Goal: Transaction & Acquisition: Purchase product/service

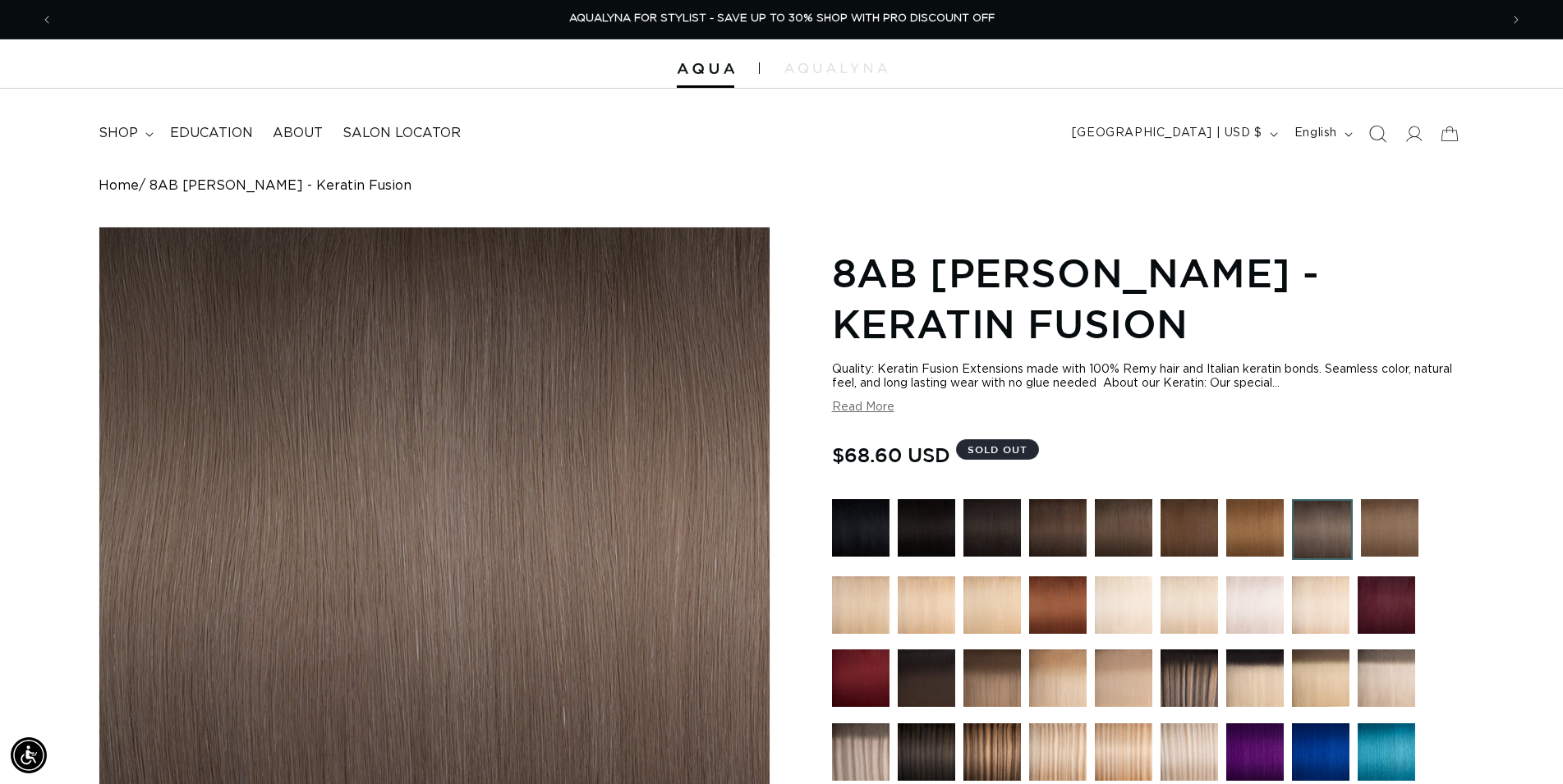
click at [1373, 133] on icon "Search" at bounding box center [1377, 133] width 18 height 18
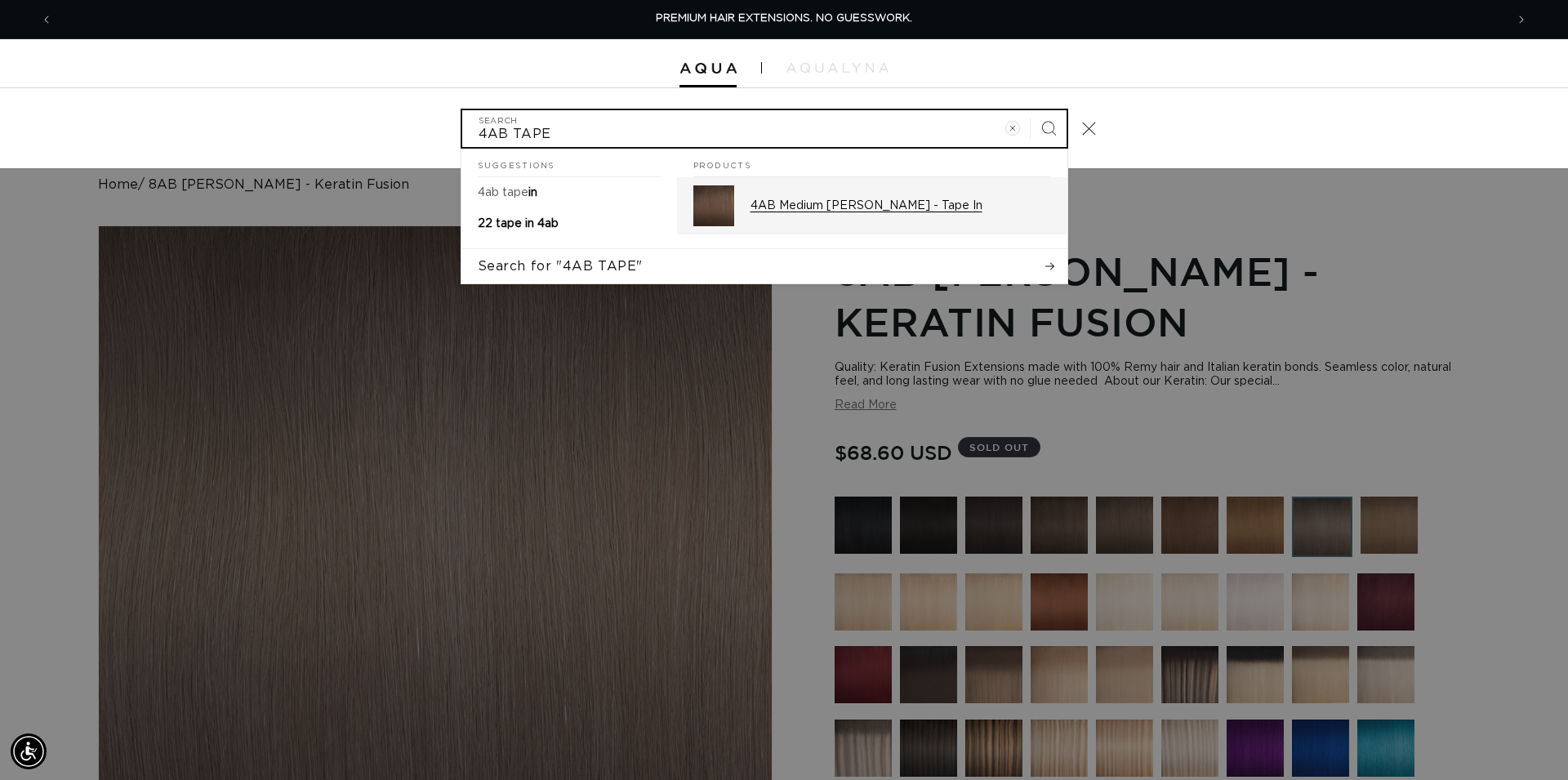
type input "4AB TAPE"
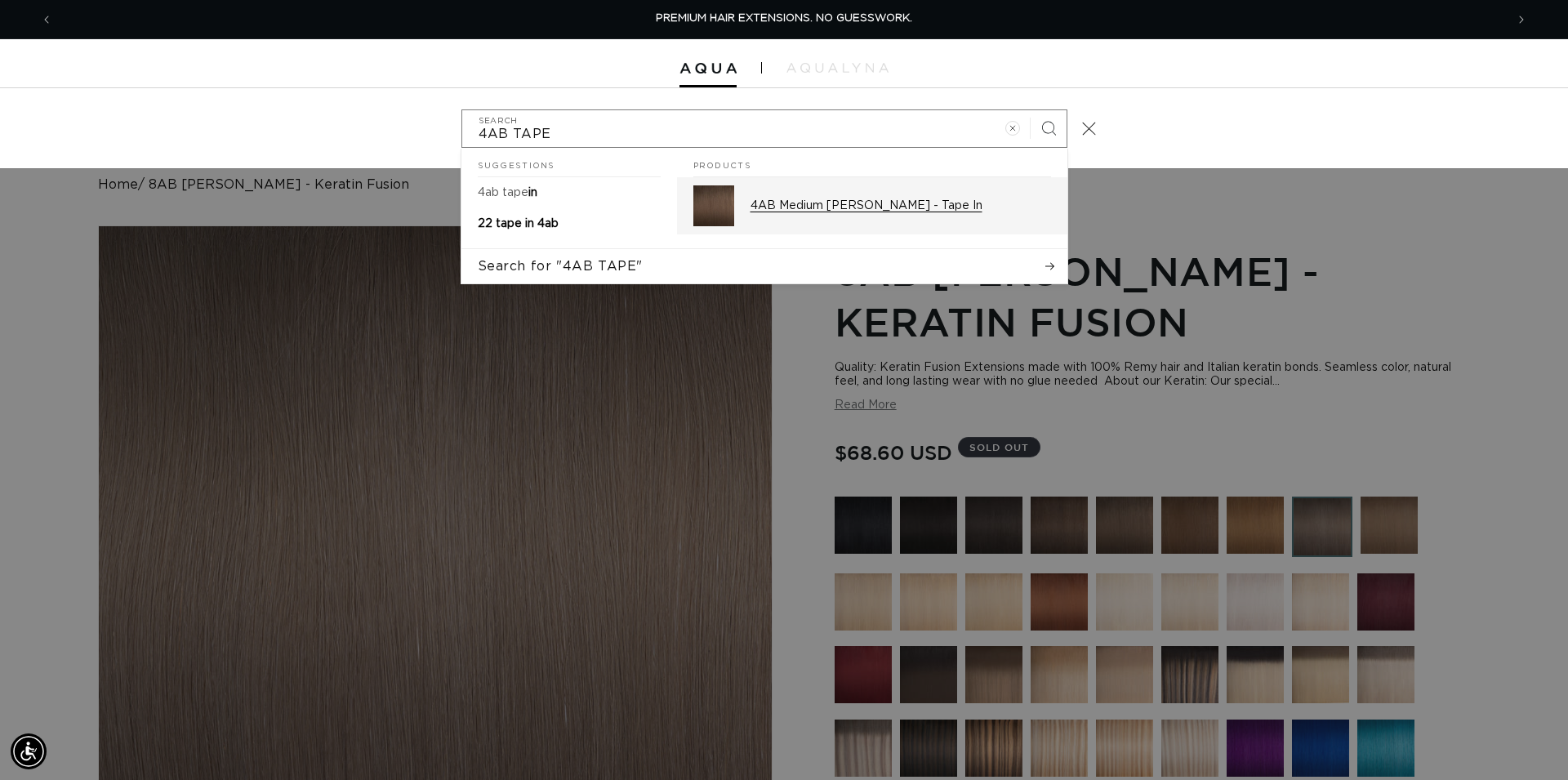
click at [892, 219] on div "4AB Medium Ash Brown - Tape In" at bounding box center [901, 205] width 300 height 41
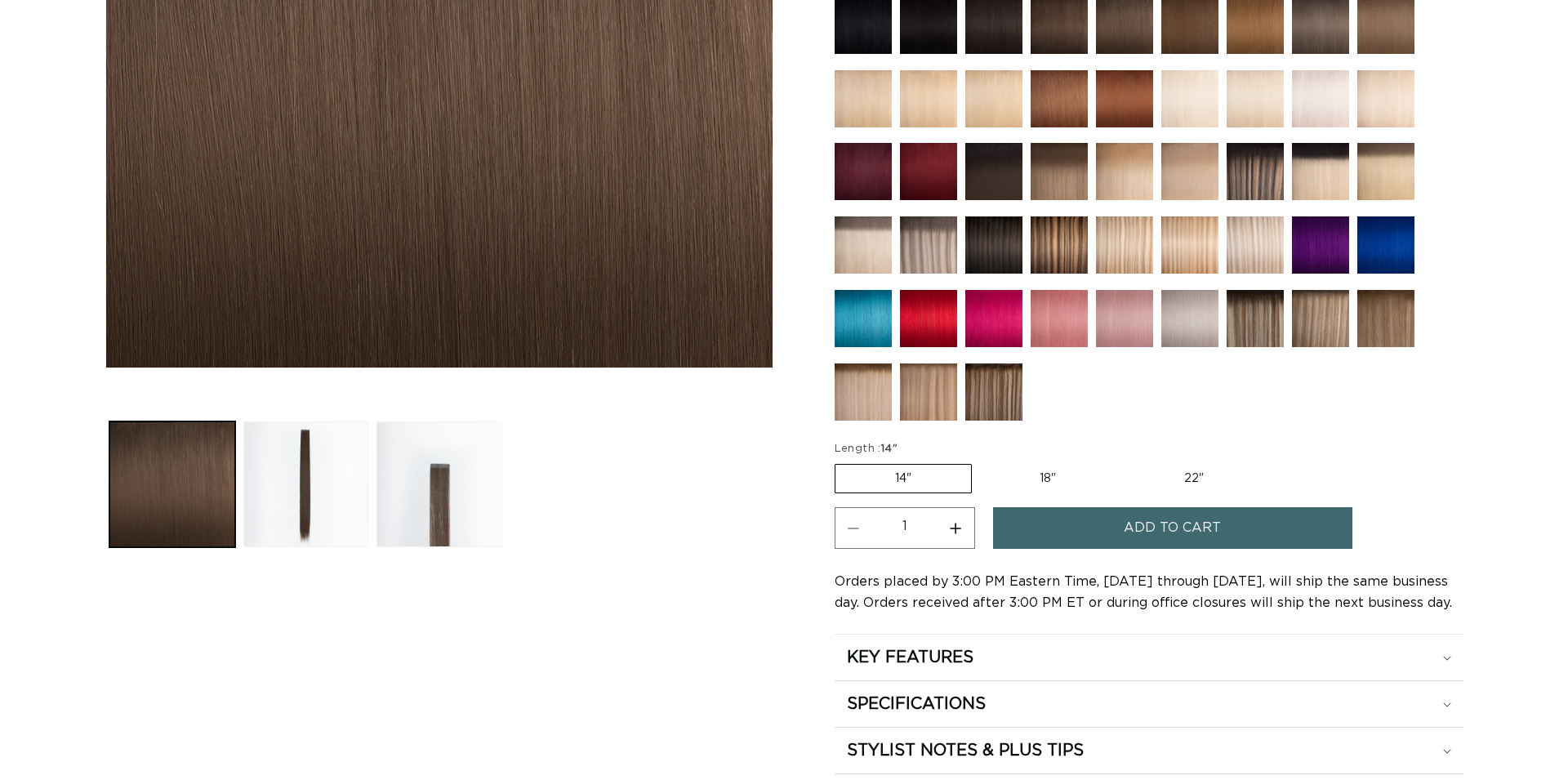
scroll to position [500, 0]
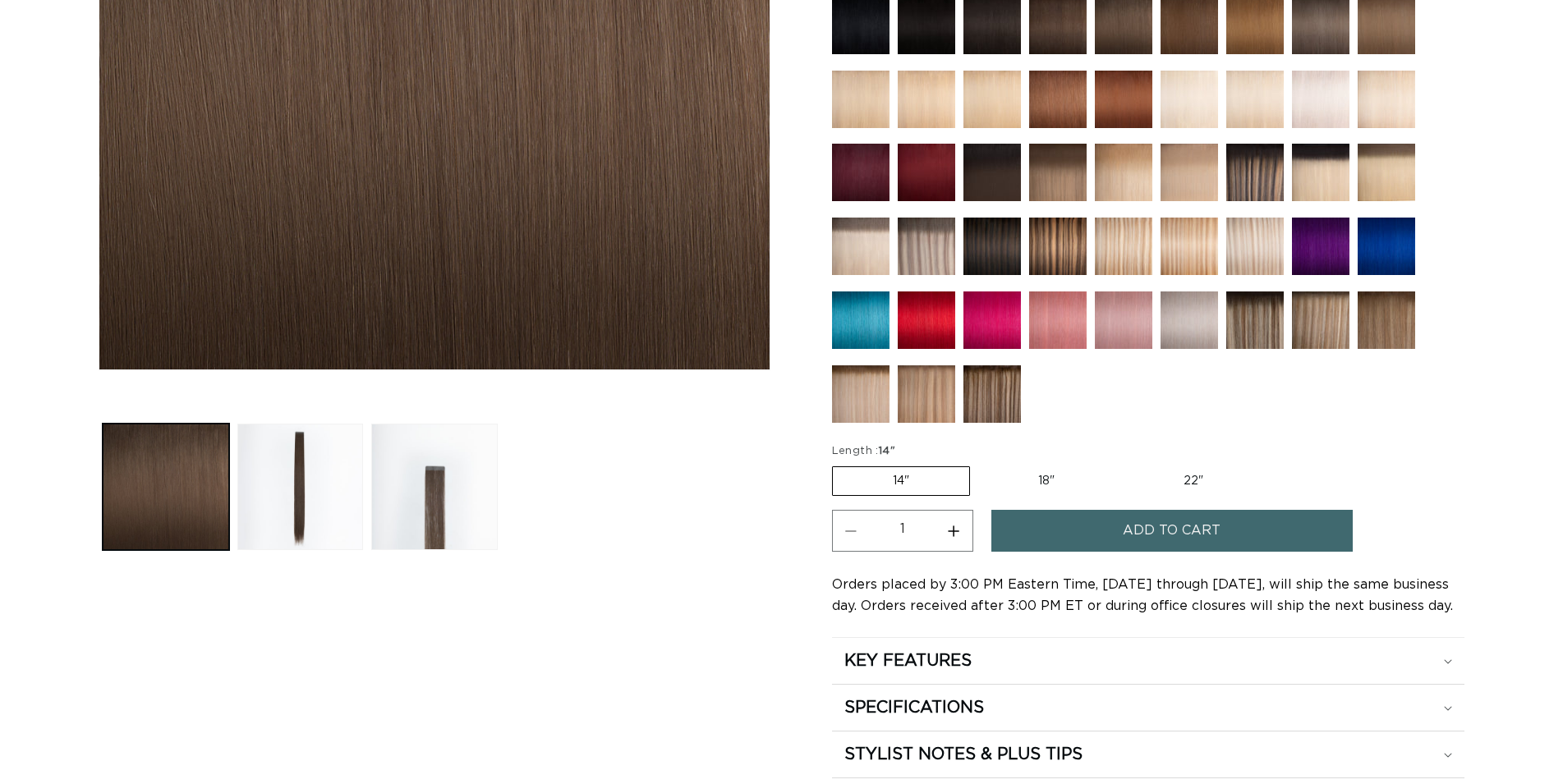
click at [1174, 467] on label "22" Variant sold out or unavailable" at bounding box center [1193, 480] width 139 height 28
click at [1123, 464] on input "22" Variant sold out or unavailable" at bounding box center [1123, 463] width 1 height 1
radio input "true"
click at [1196, 537] on span "Add to cart" at bounding box center [1171, 531] width 98 height 42
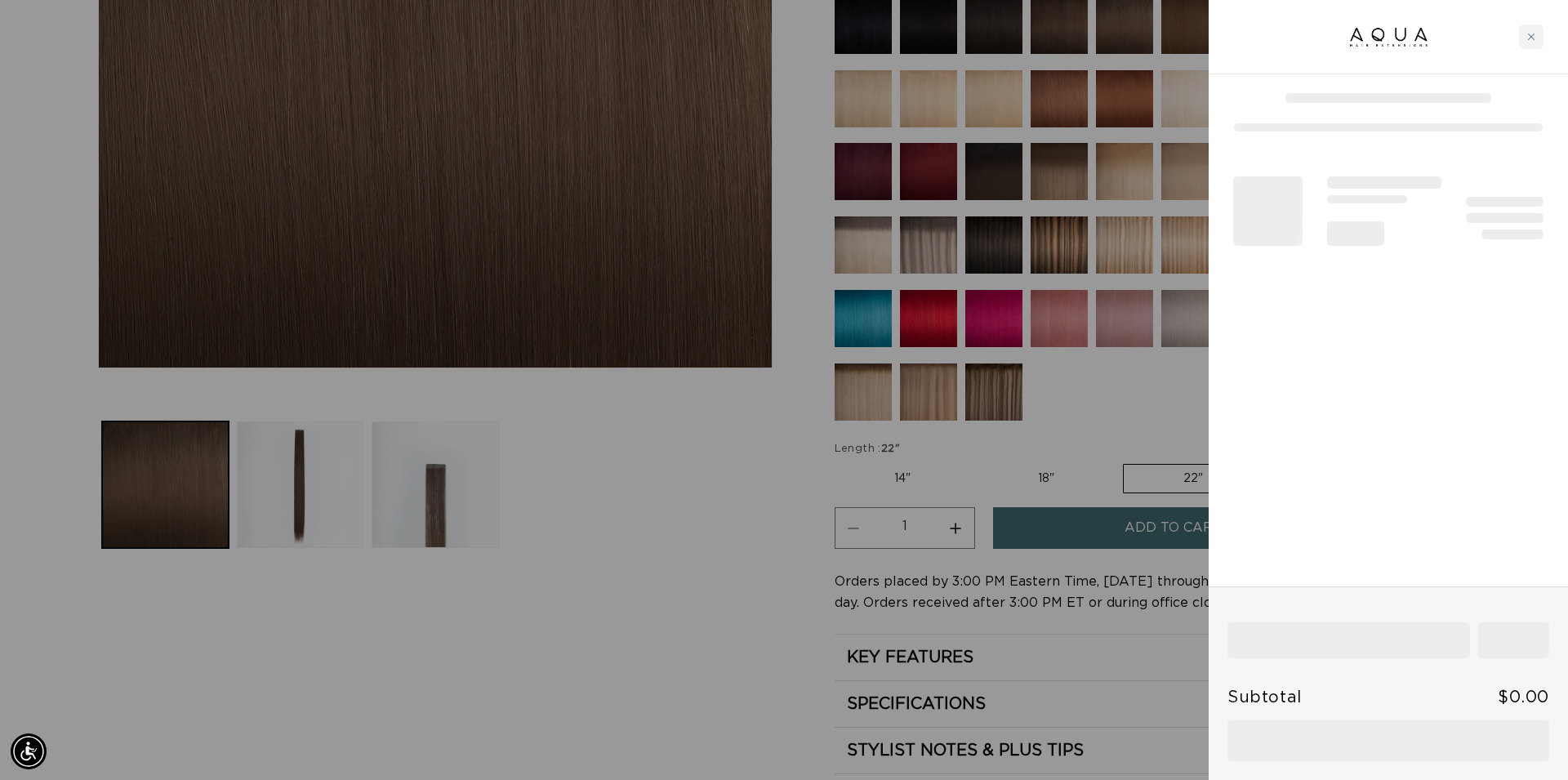
scroll to position [0, 1452]
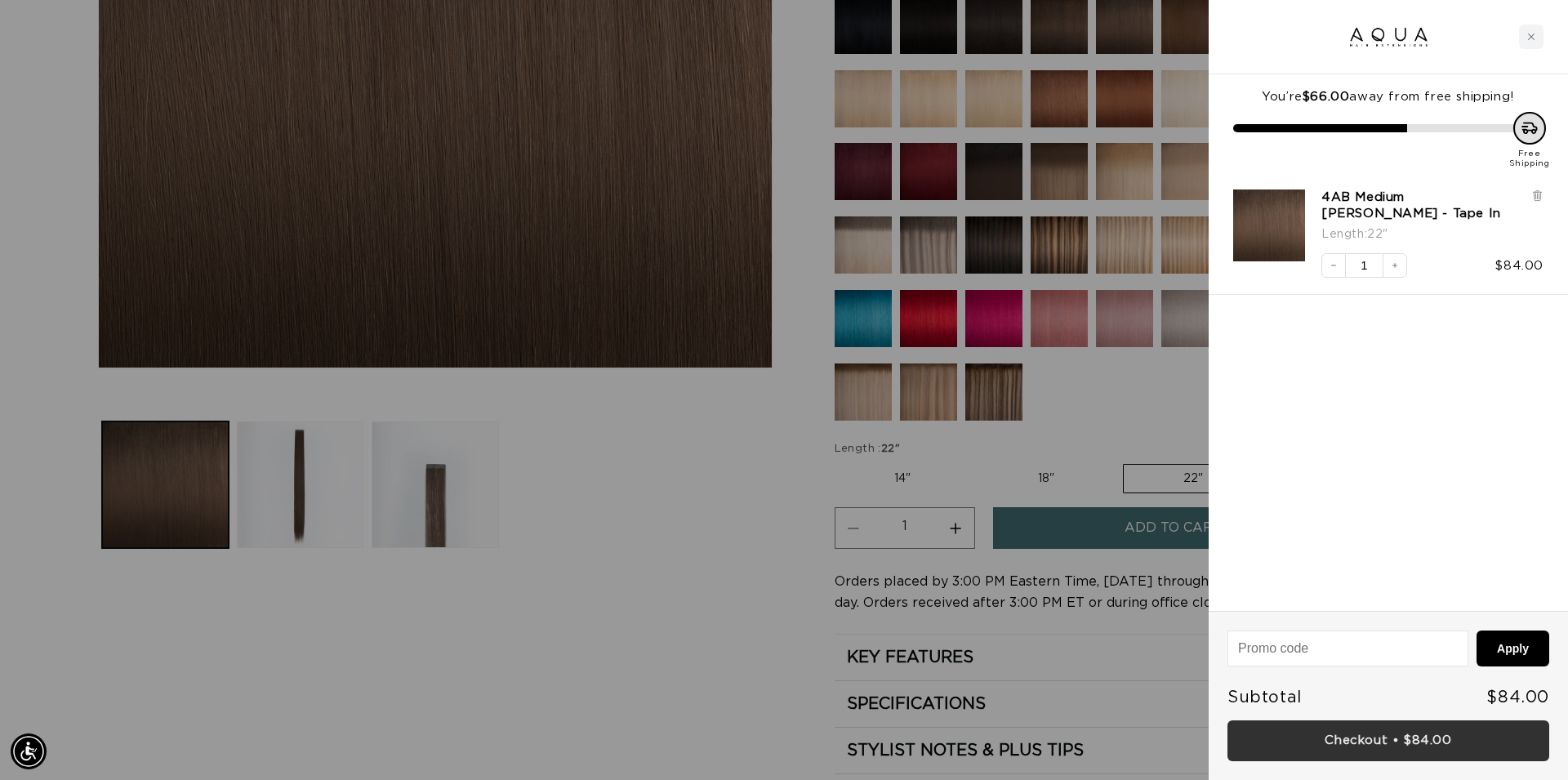
click at [1415, 751] on link "Checkout • $84.00" at bounding box center [1388, 741] width 322 height 42
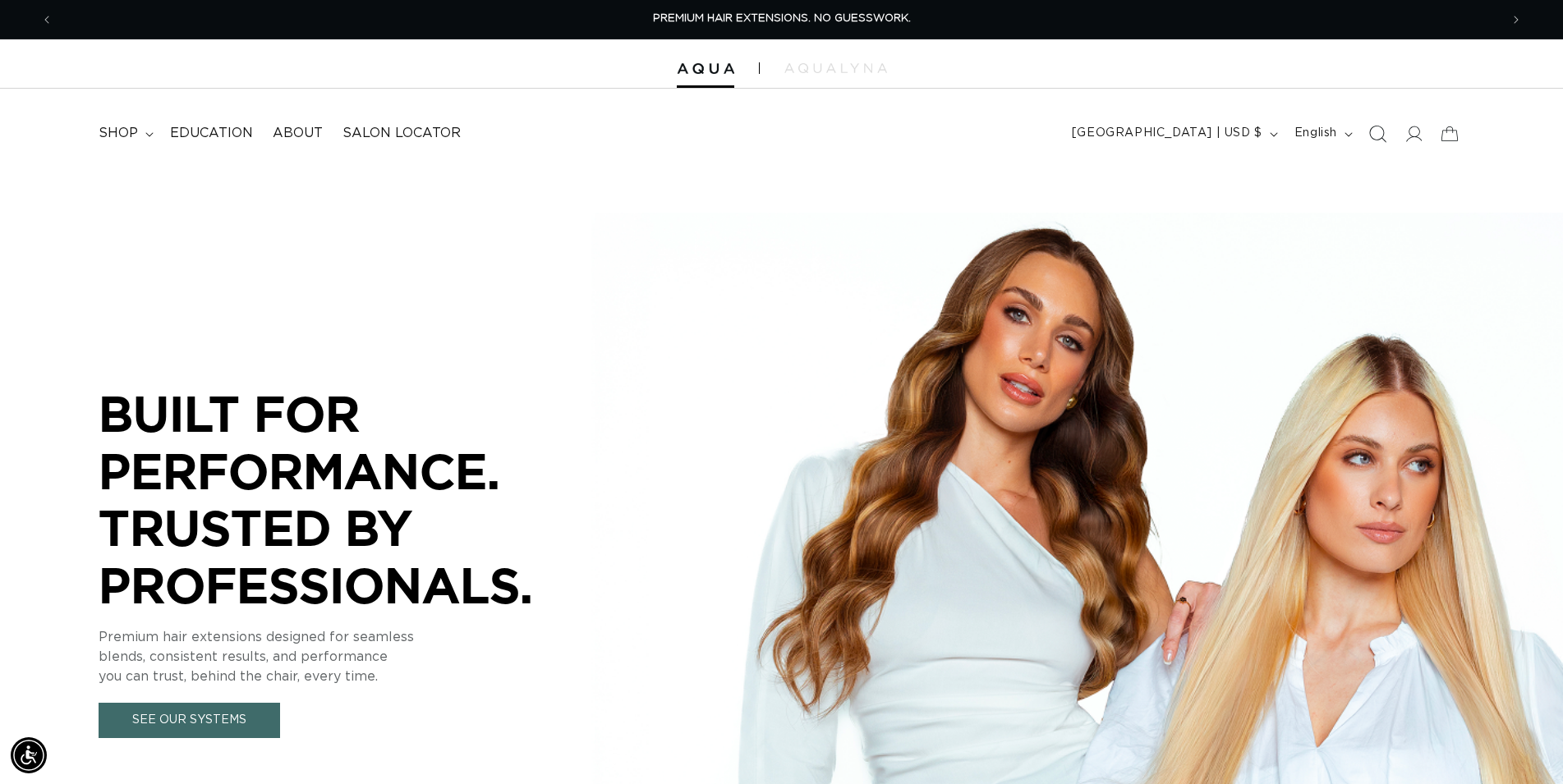
click at [1386, 135] on icon "Search" at bounding box center [1377, 133] width 18 height 18
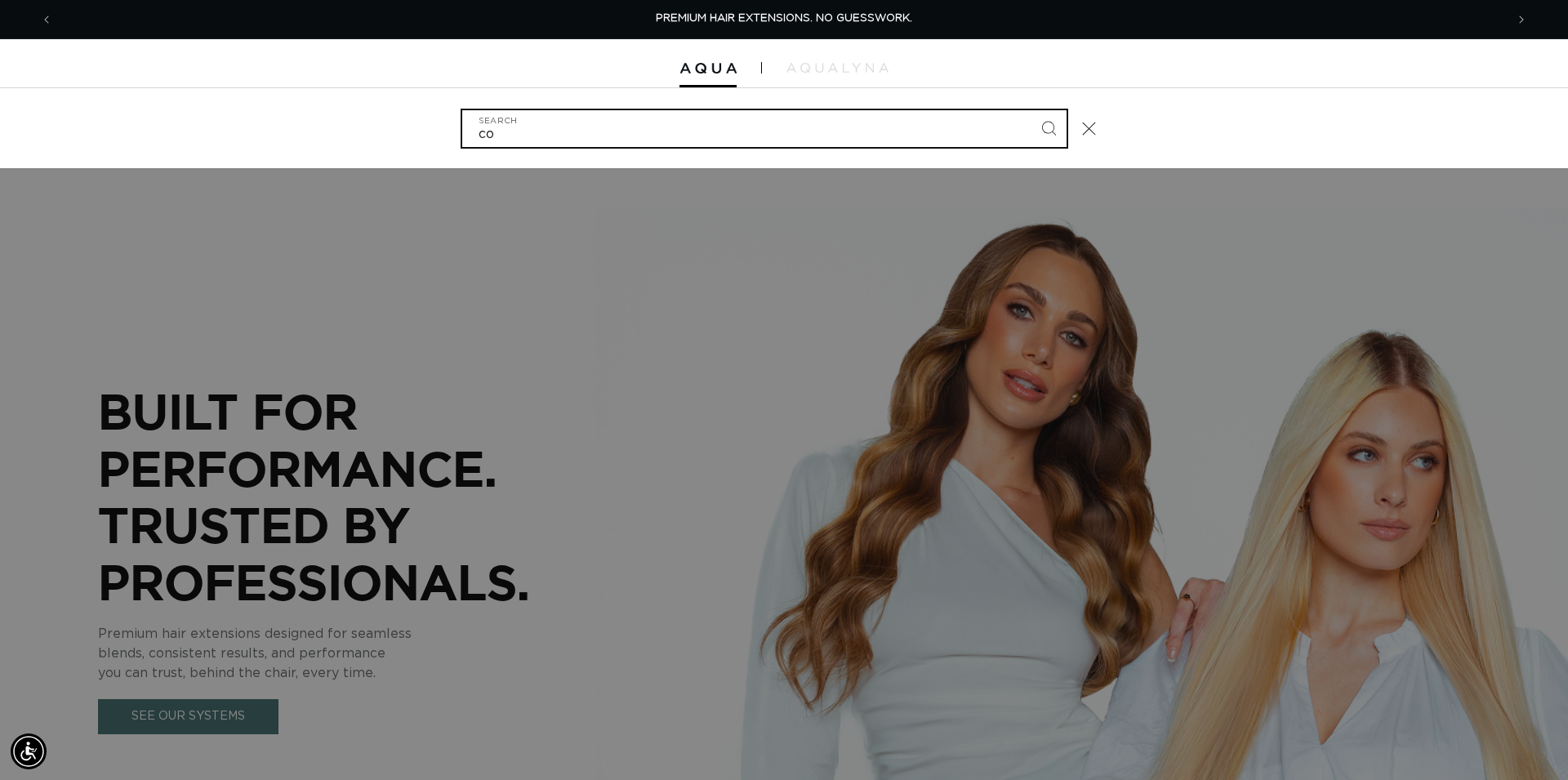
type input "com"
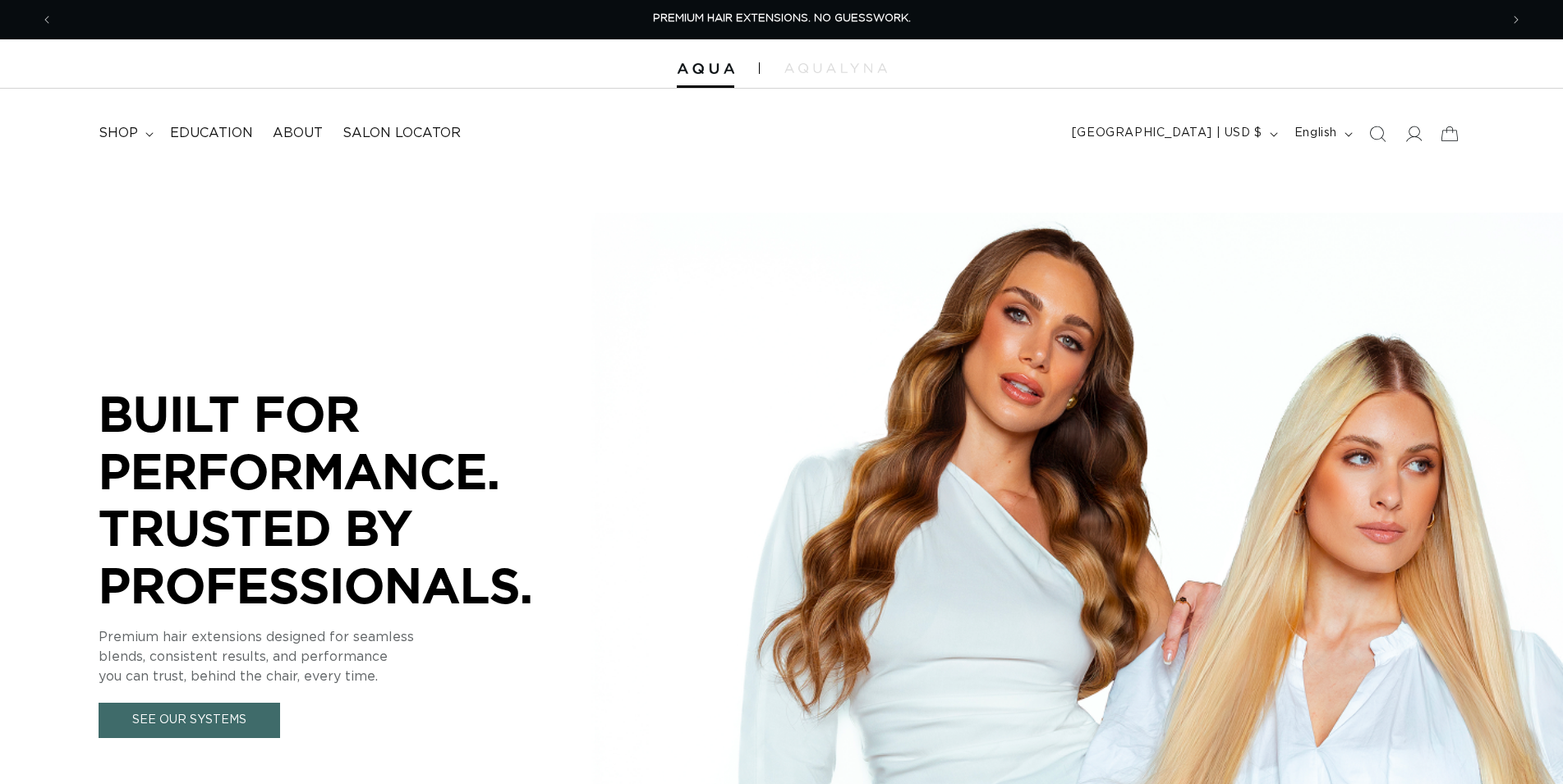
click at [1386, 135] on icon "Search" at bounding box center [1378, 134] width 17 height 17
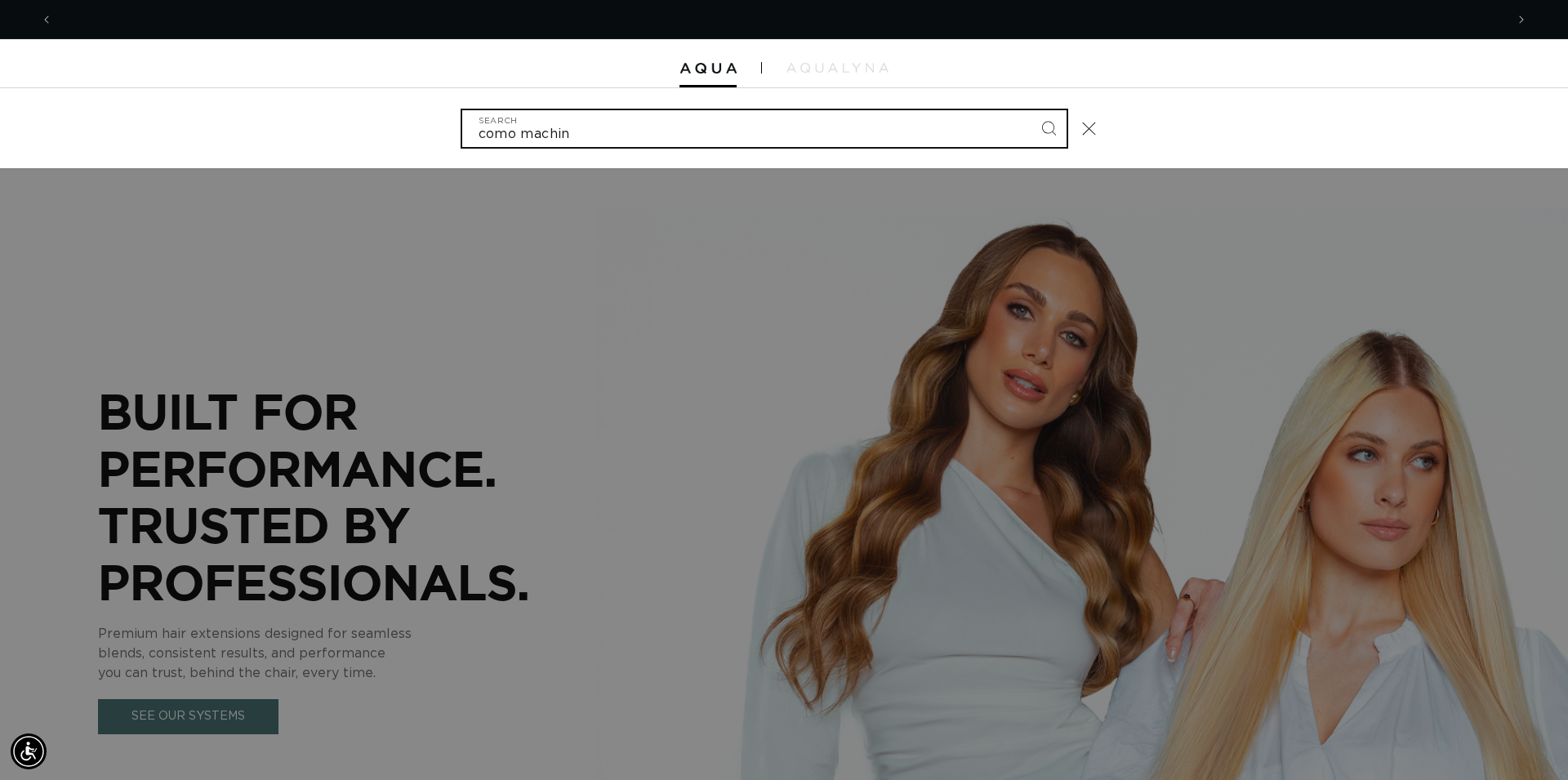
scroll to position [0, 1452]
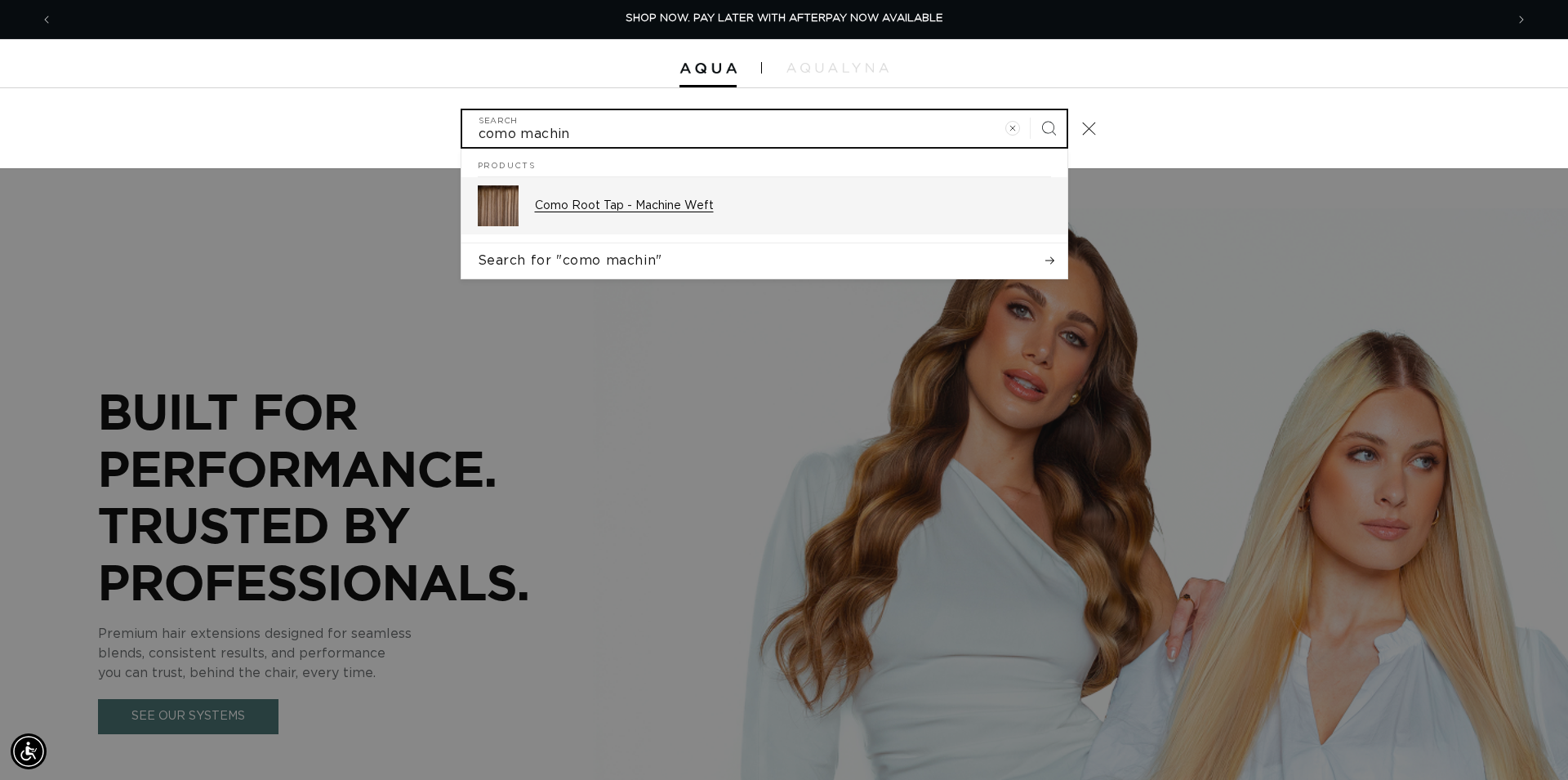
type input "como machin"
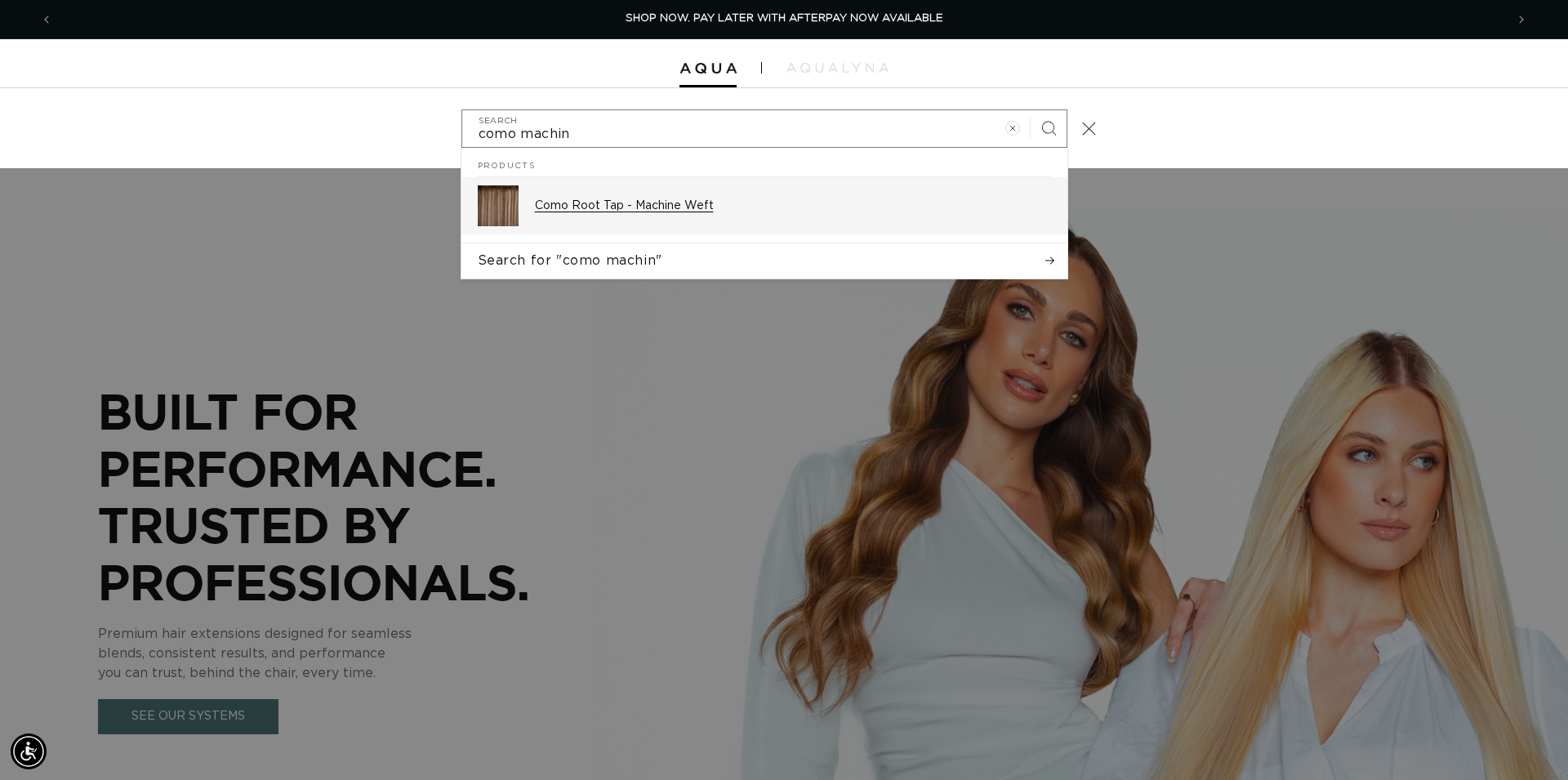
click at [701, 208] on p "Como Root Tap - Machine Weft" at bounding box center [792, 206] width 516 height 15
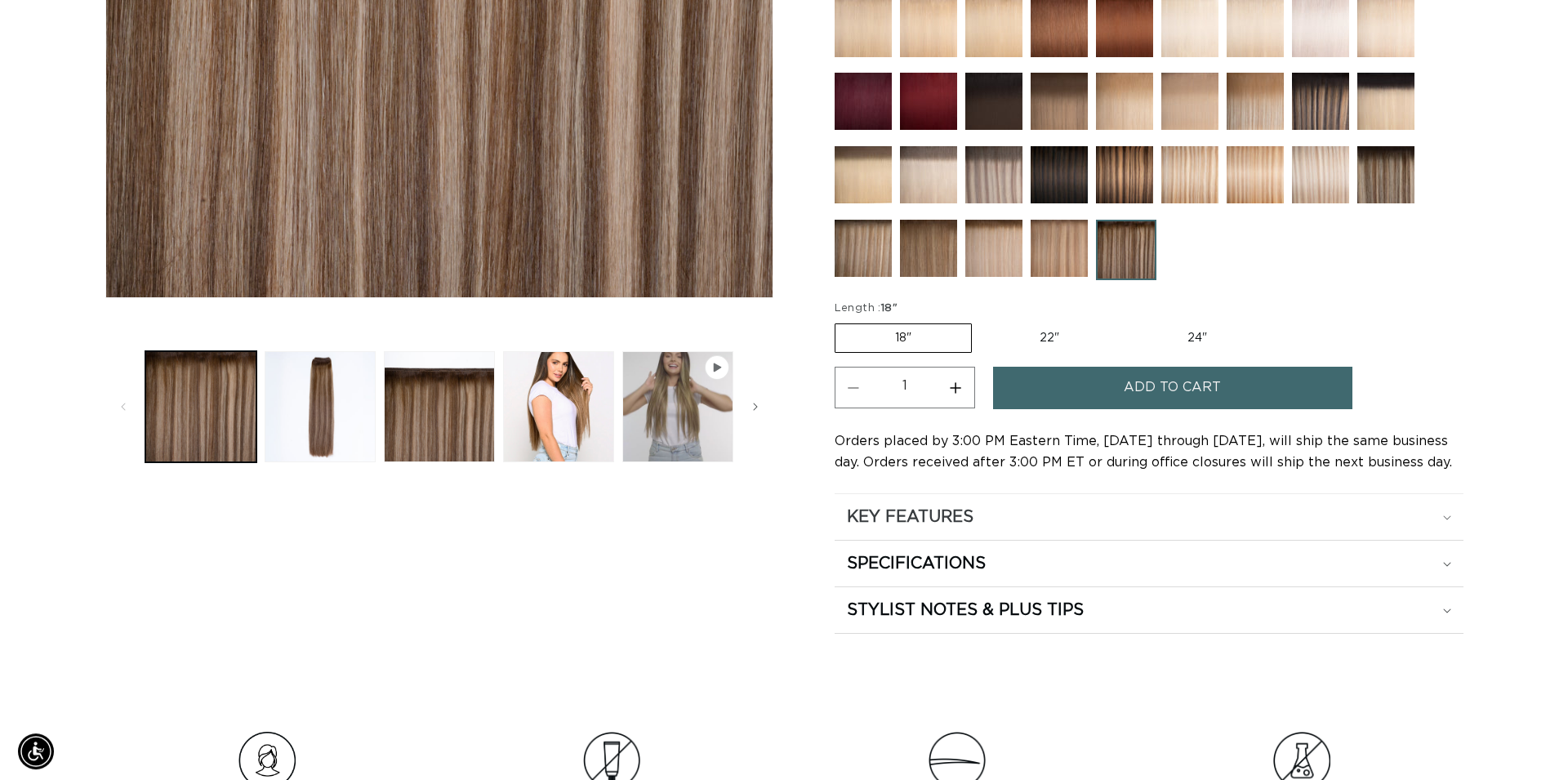
scroll to position [583, 0]
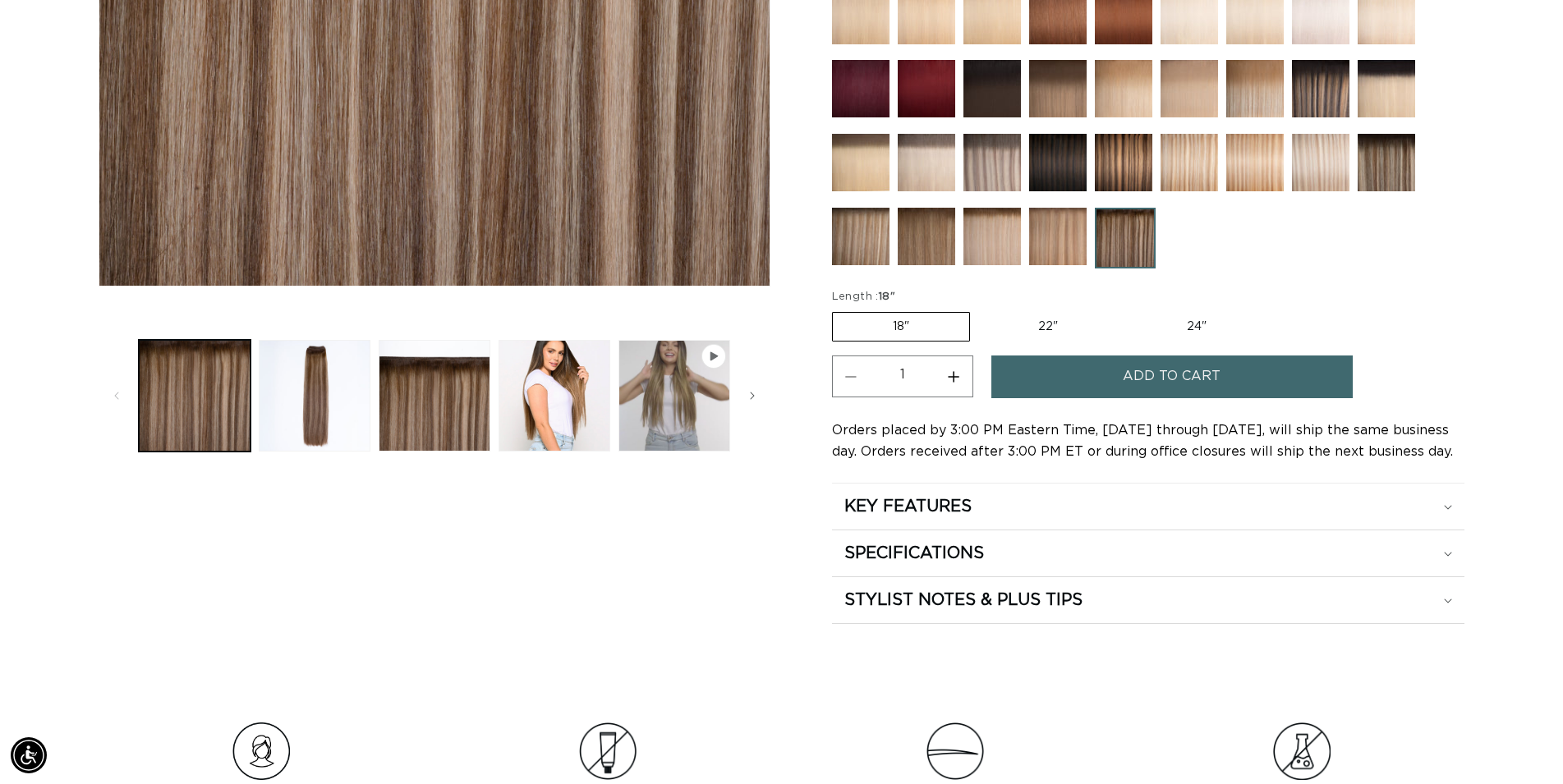
click at [876, 319] on label "18" Variant sold out or unavailable" at bounding box center [901, 326] width 138 height 29
click at [837, 309] on input "18" Variant sold out or unavailable" at bounding box center [836, 309] width 1 height 1
click at [1160, 376] on span "Add to cart" at bounding box center [1171, 376] width 98 height 42
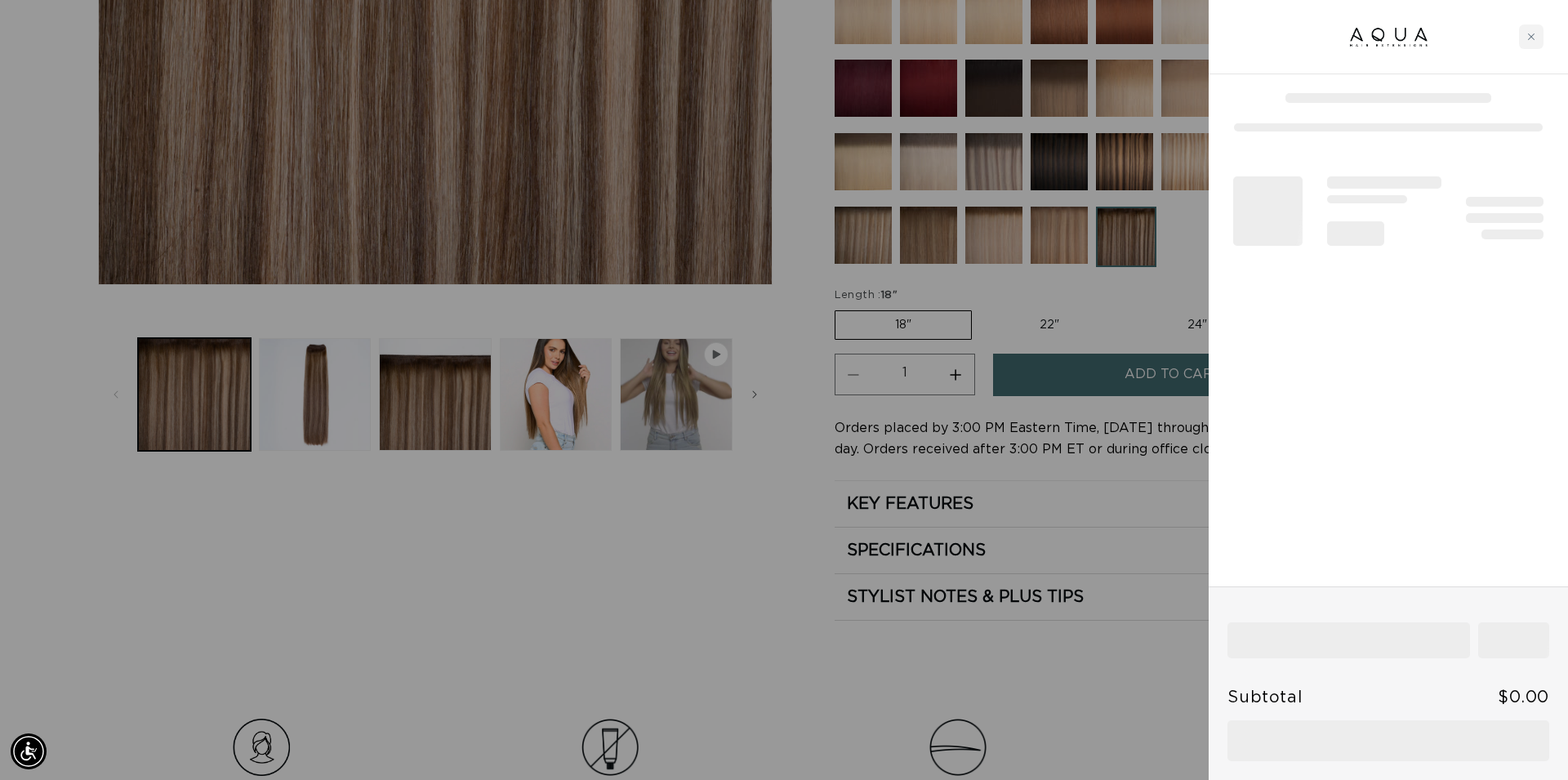
scroll to position [0, 2903]
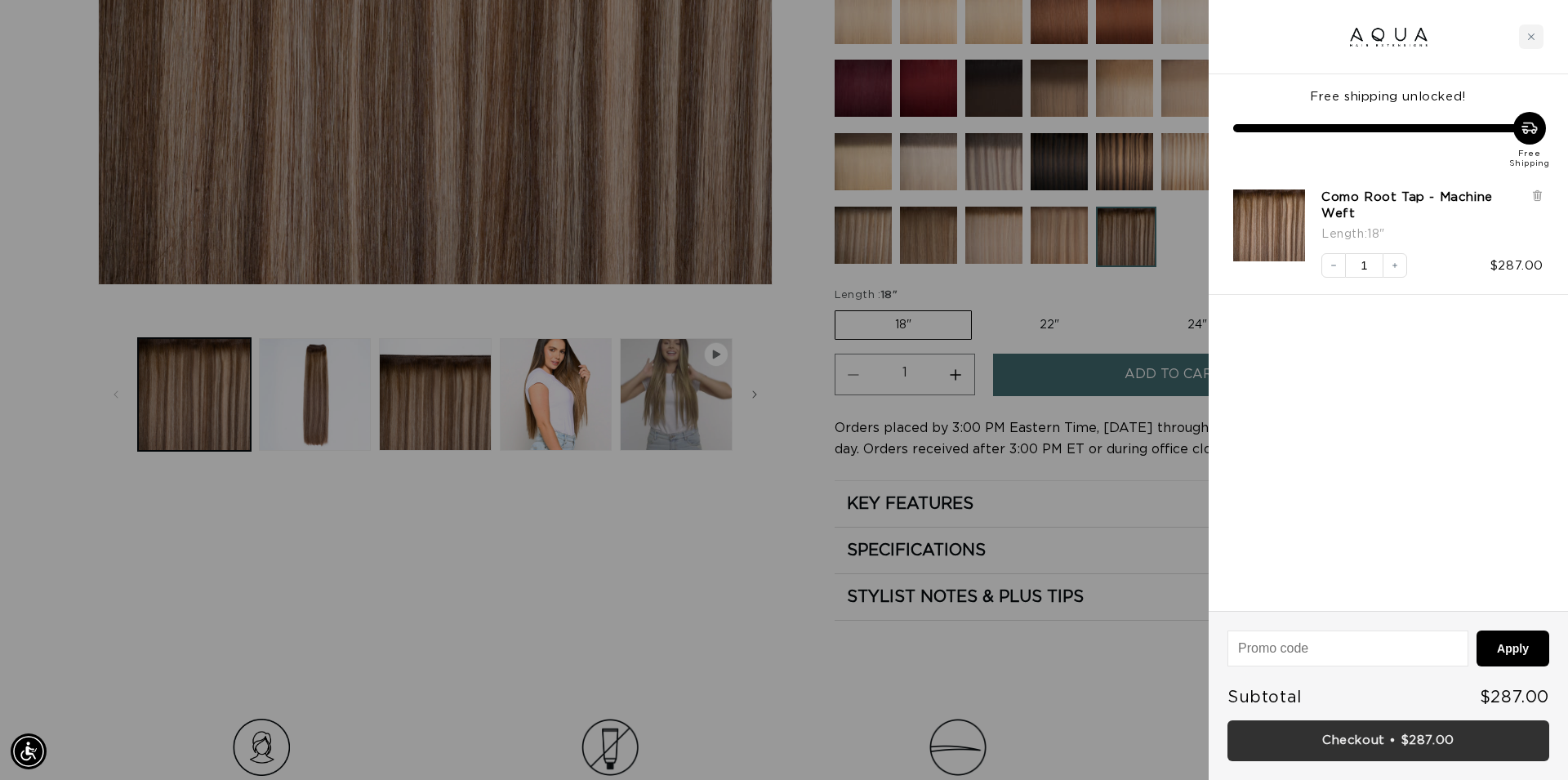
click at [1417, 747] on link "Checkout • $287.00" at bounding box center [1388, 741] width 322 height 42
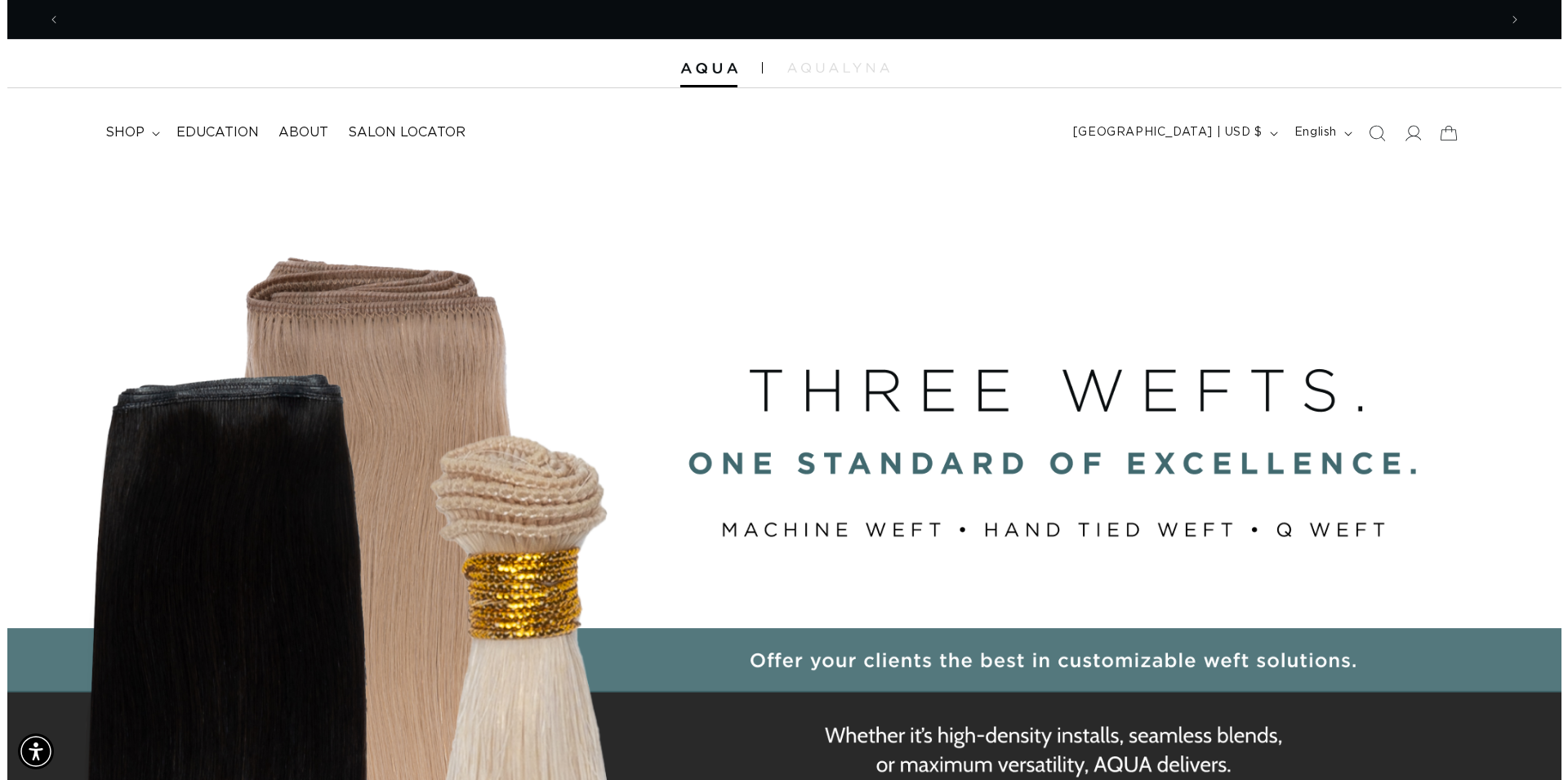
scroll to position [0, 1438]
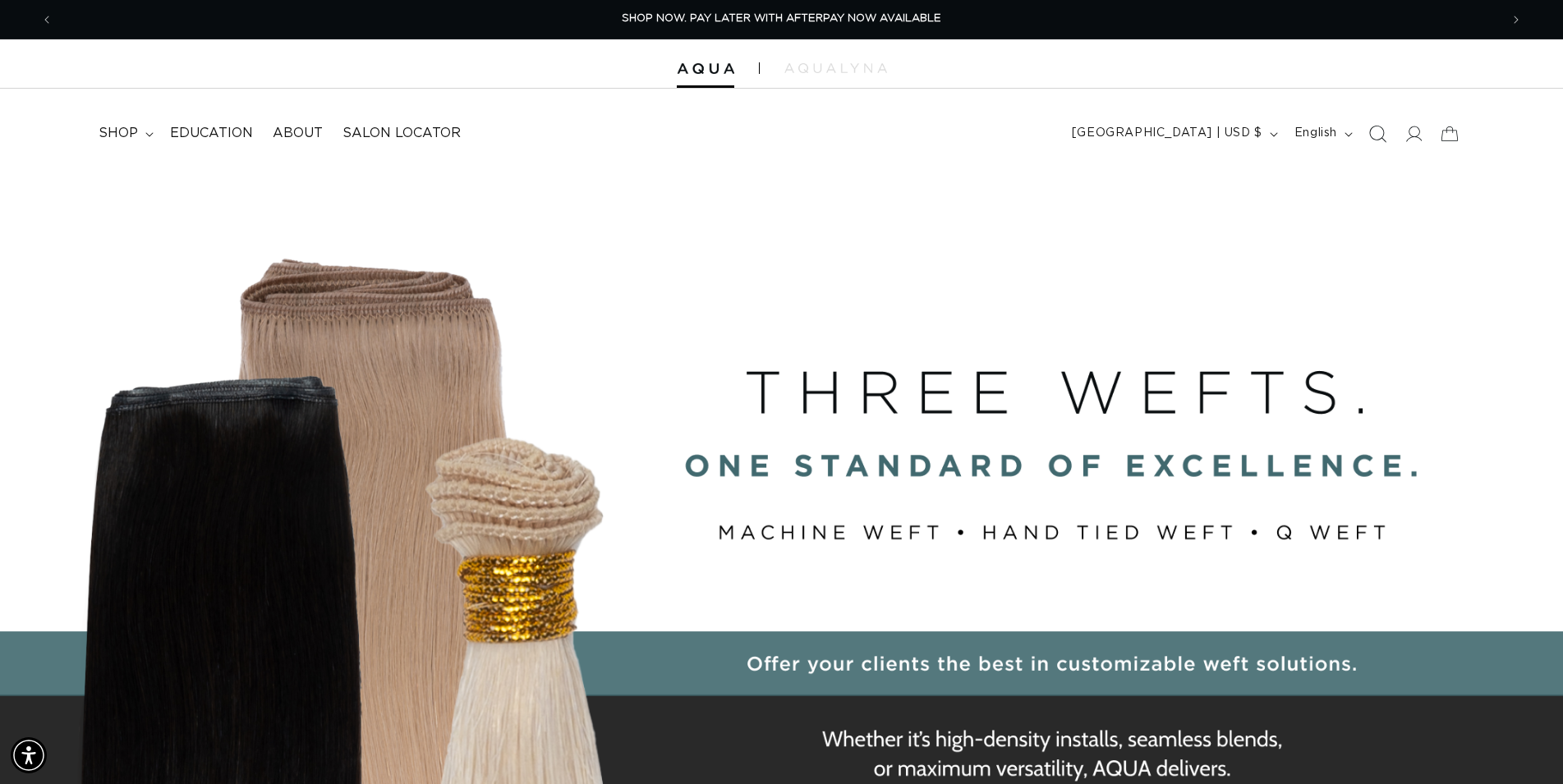
click at [1380, 130] on icon "Search" at bounding box center [1377, 133] width 18 height 18
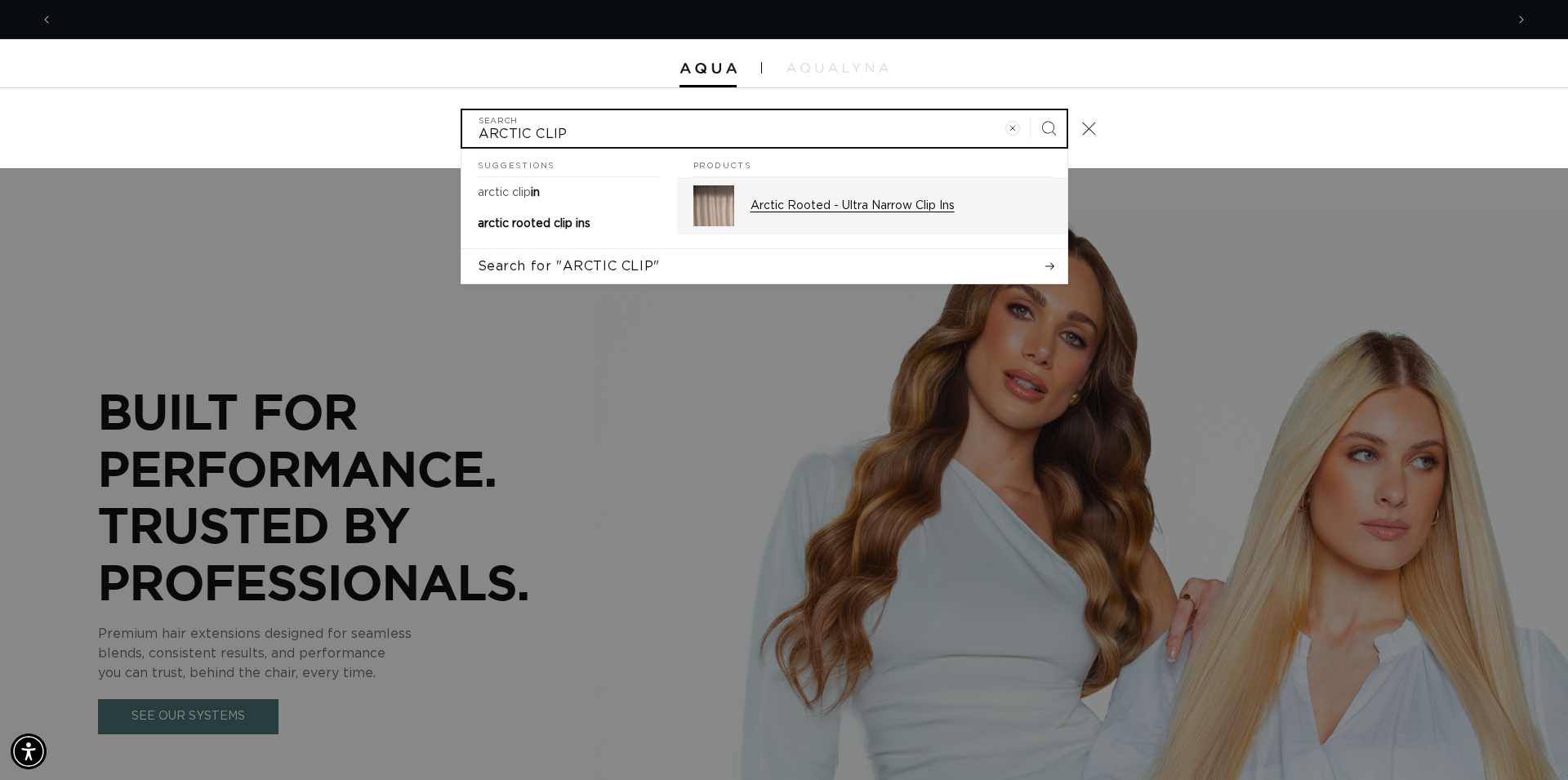
scroll to position [0, 0]
type input "ARCTIC CLIP"
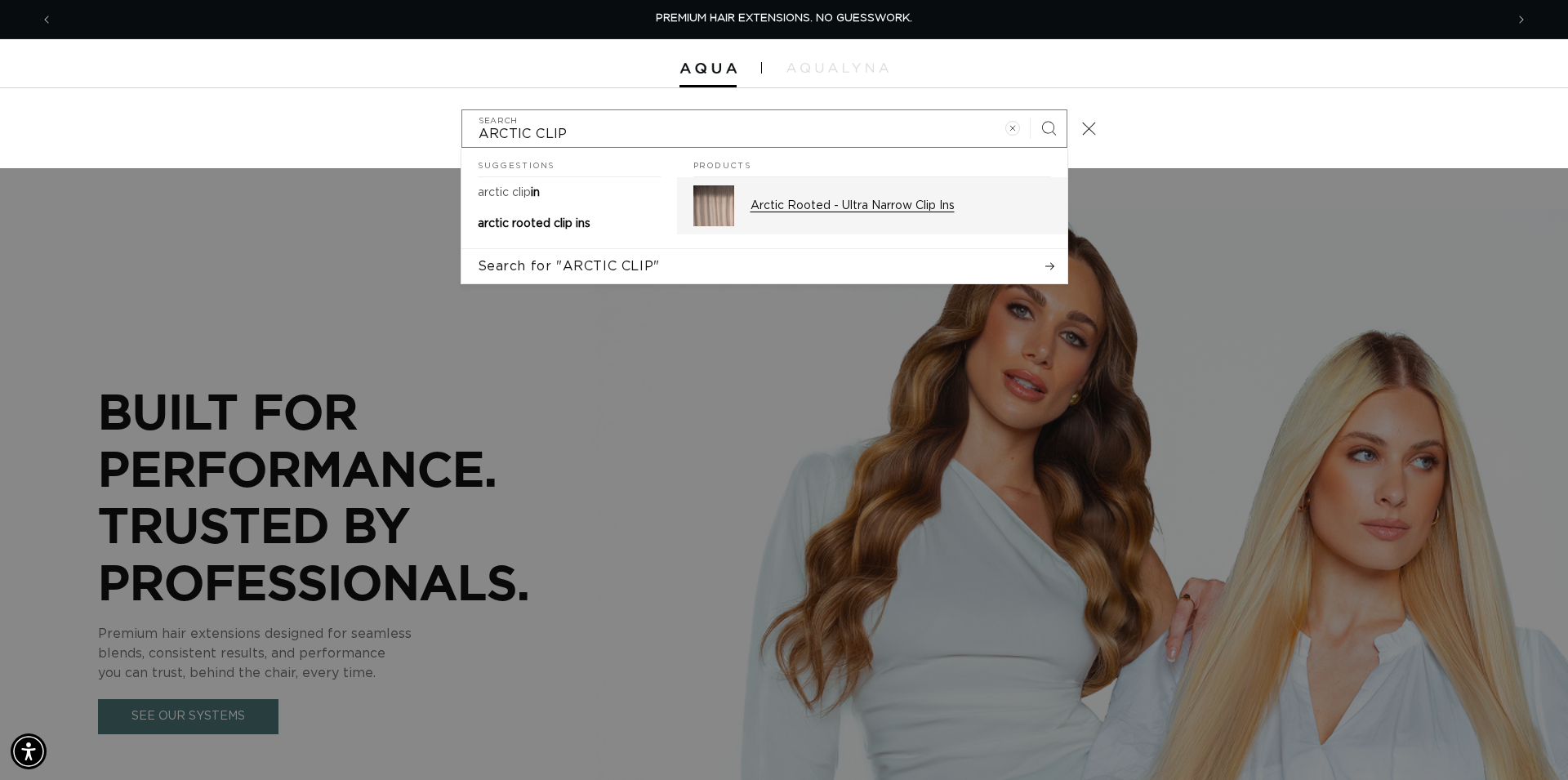
click at [866, 211] on p "Arctic Rooted - Ultra Narrow Clip Ins" at bounding box center [901, 206] width 300 height 15
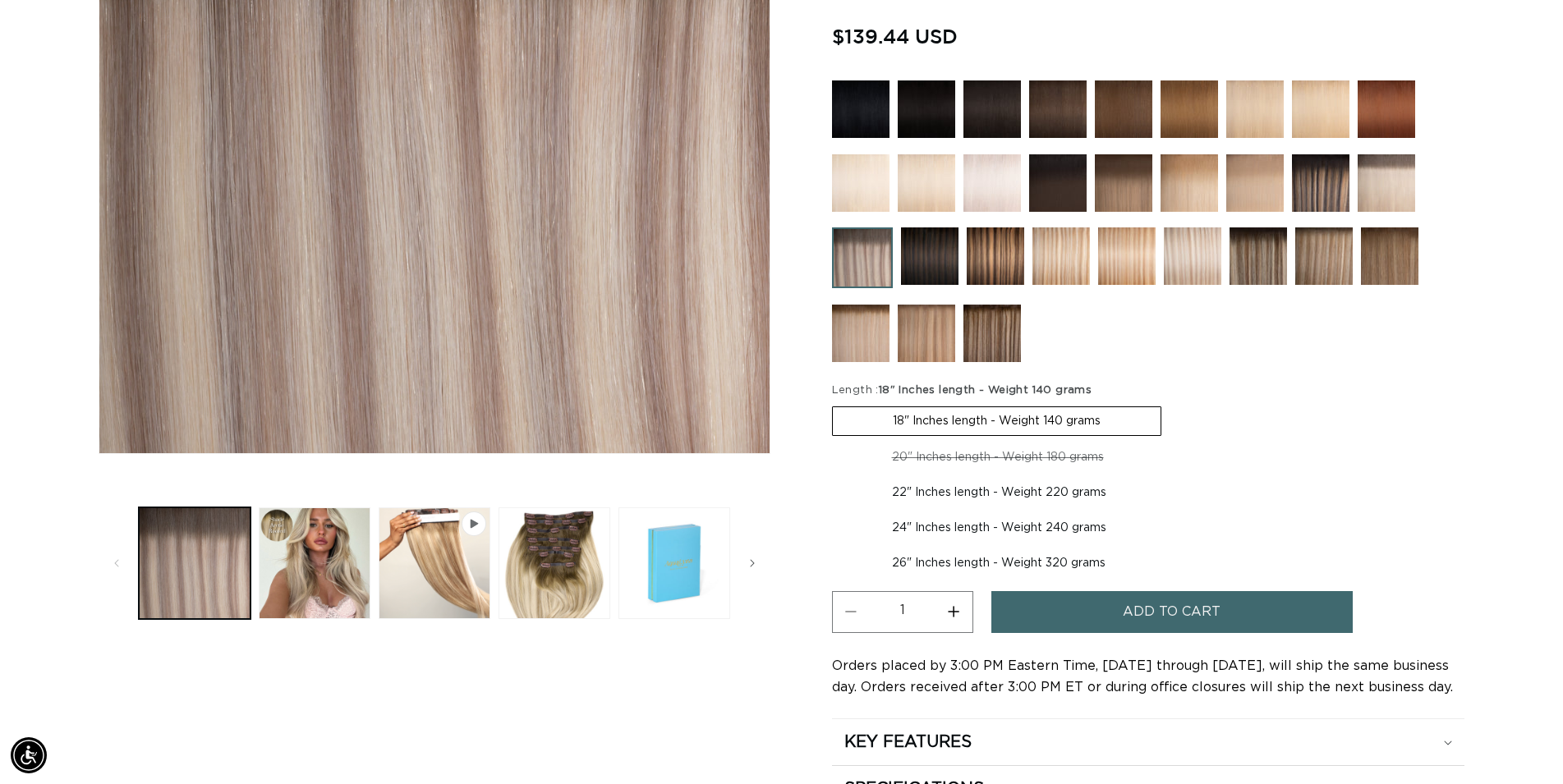
scroll to position [0, 2893]
click at [994, 332] on img at bounding box center [992, 333] width 58 height 58
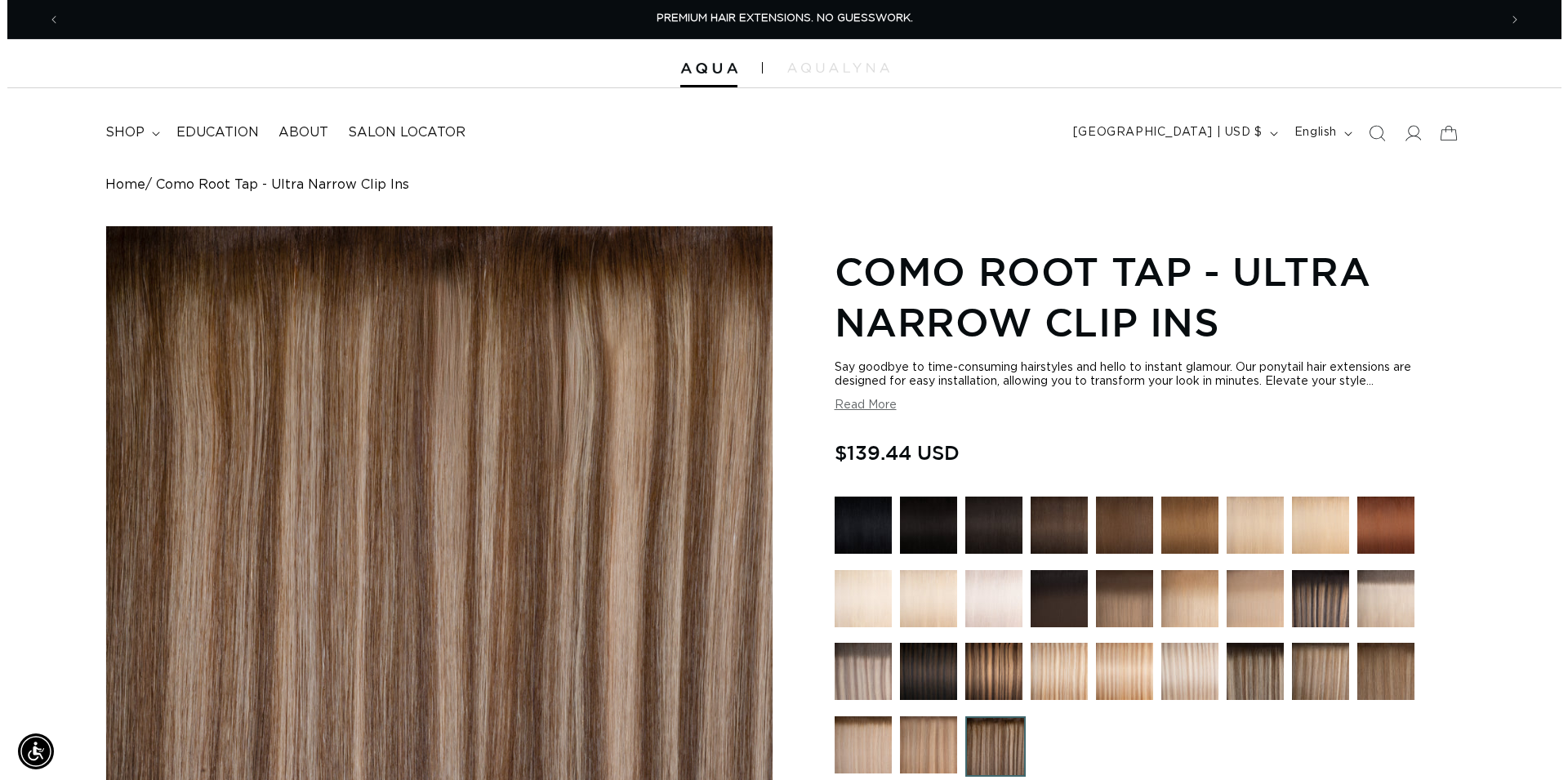
scroll to position [0, 2876]
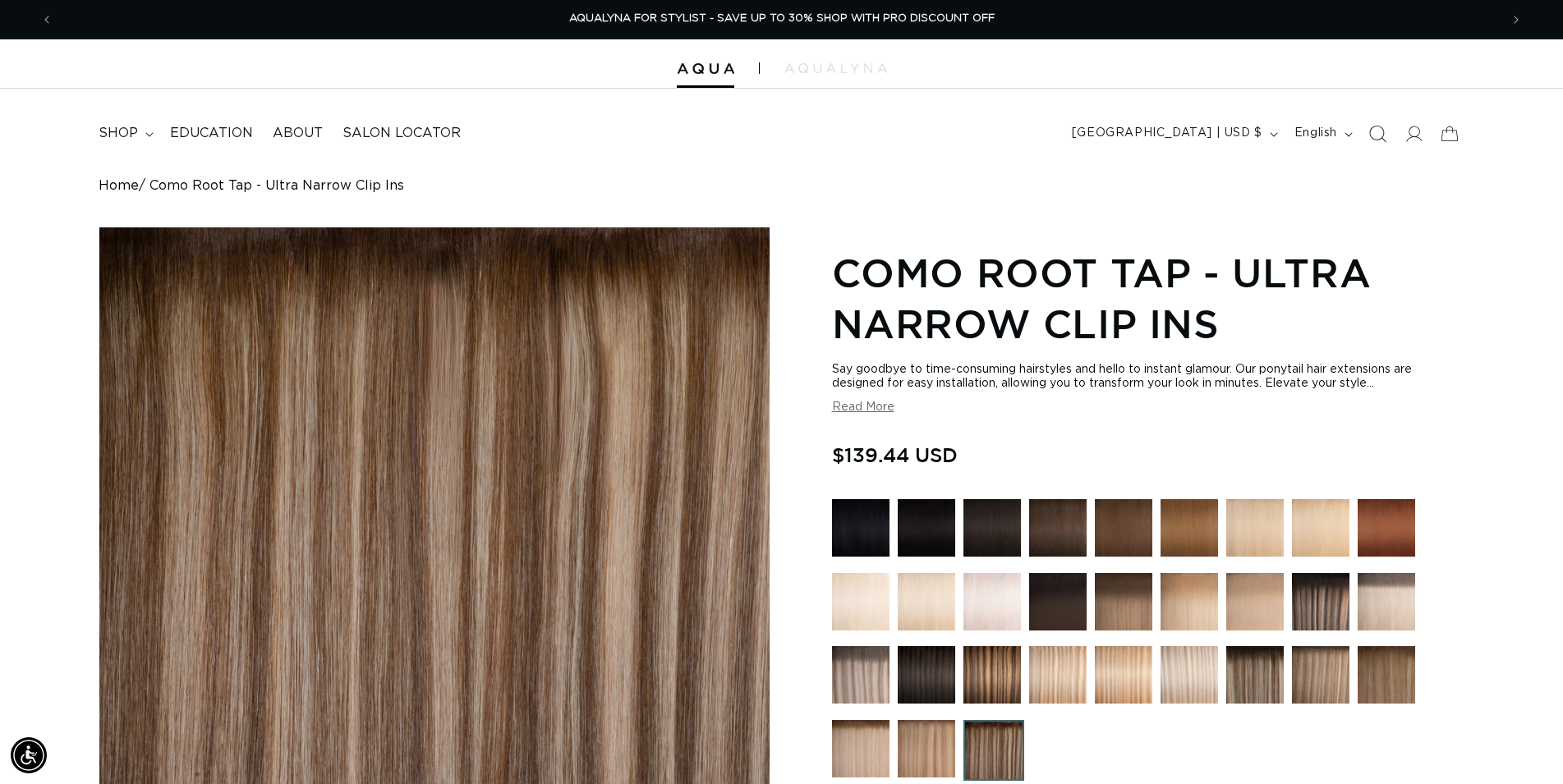
click at [1383, 135] on icon "Search" at bounding box center [1377, 133] width 18 height 18
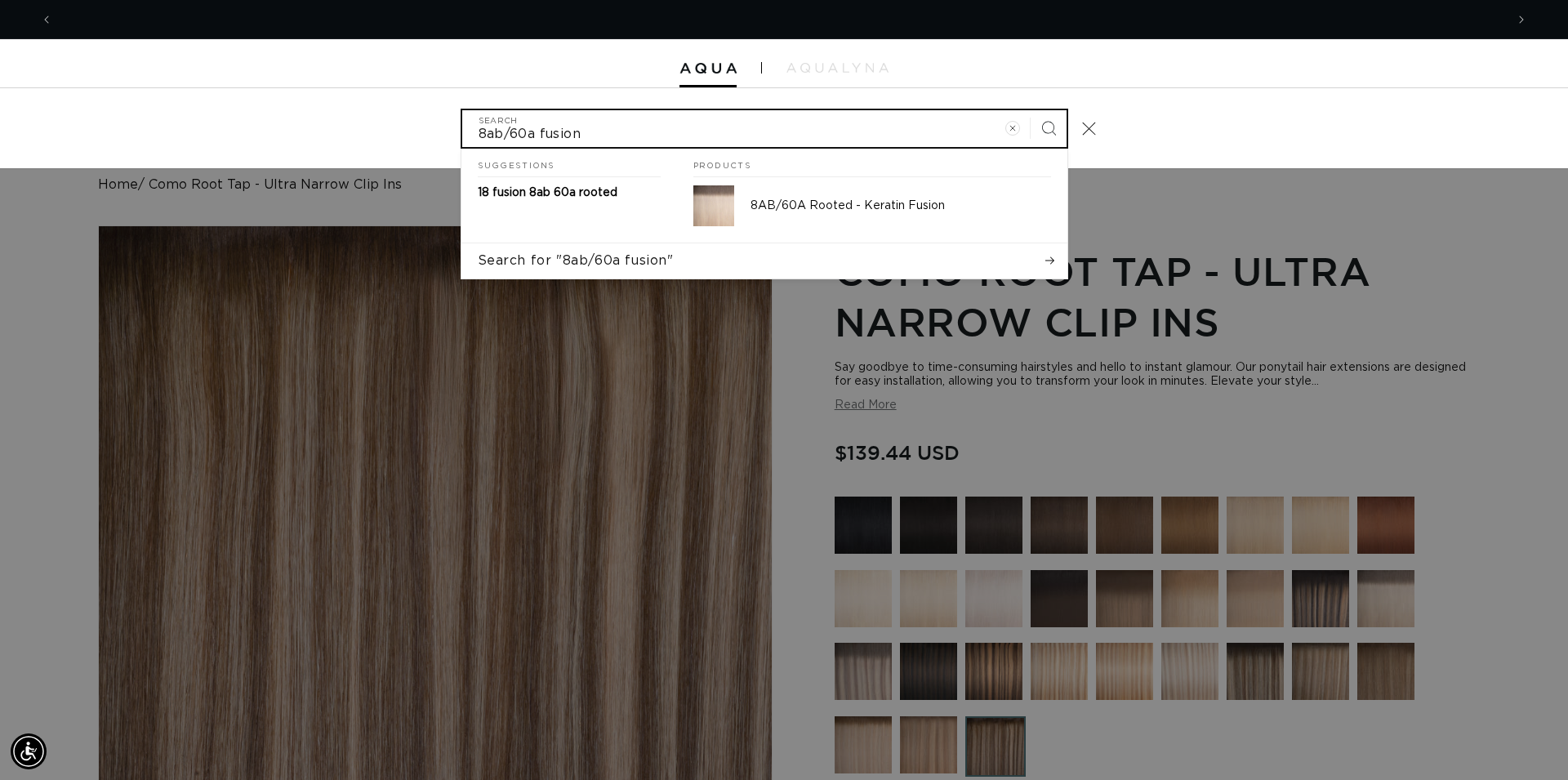
scroll to position [0, 1452]
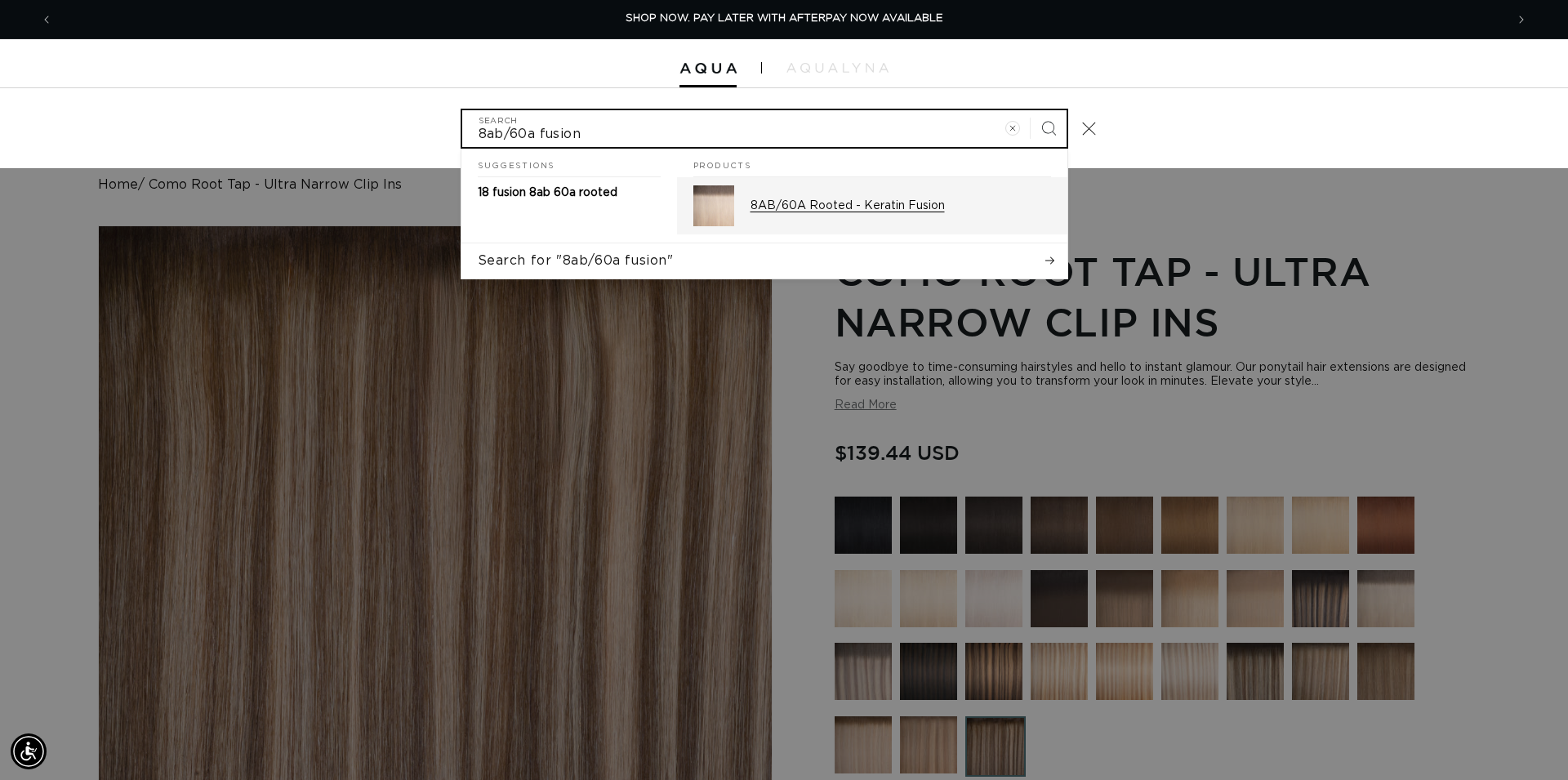
type input "8ab/60a fusion"
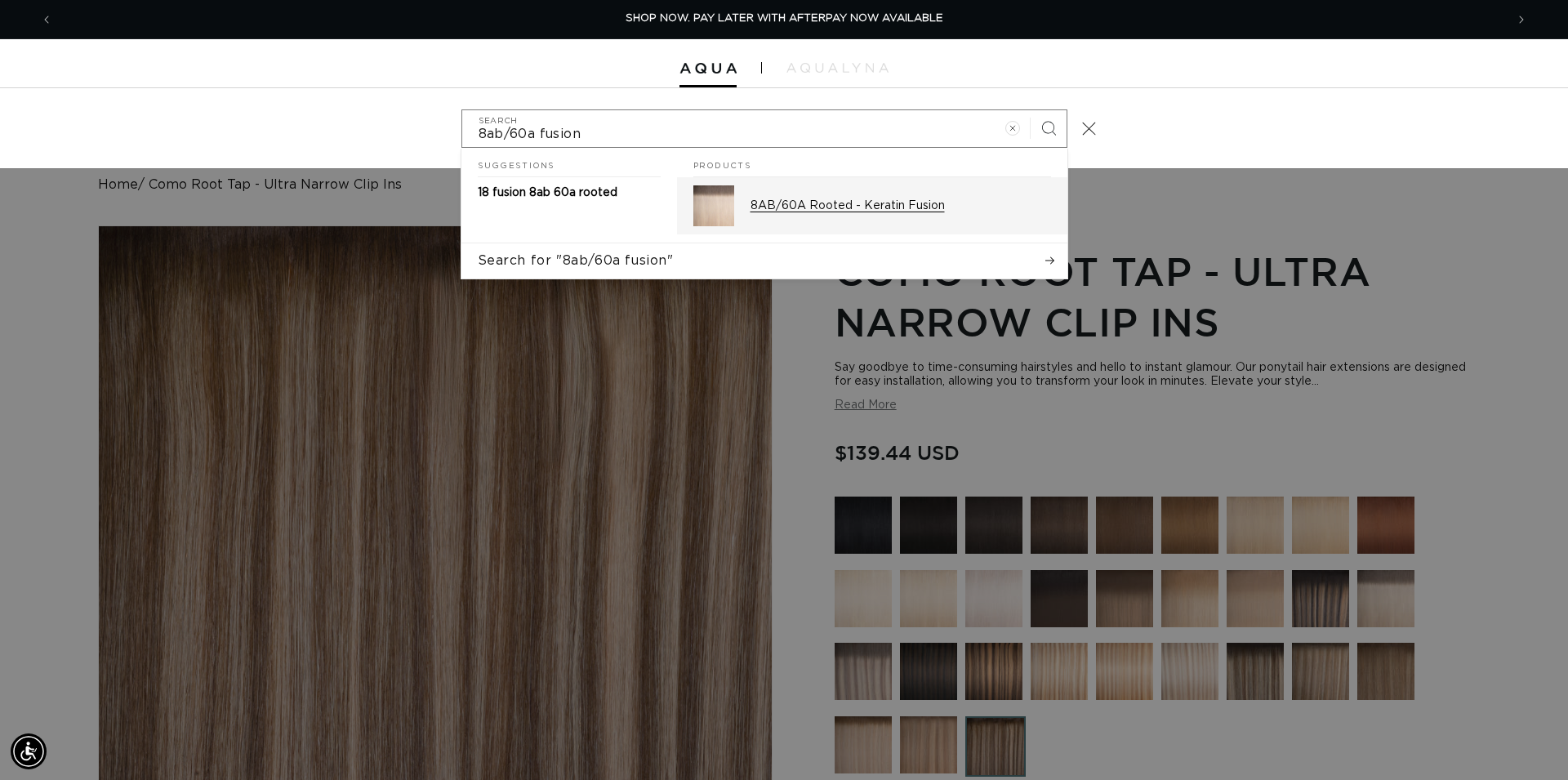
click at [905, 200] on p "8AB/60A Rooted - Keratin Fusion" at bounding box center [901, 206] width 300 height 15
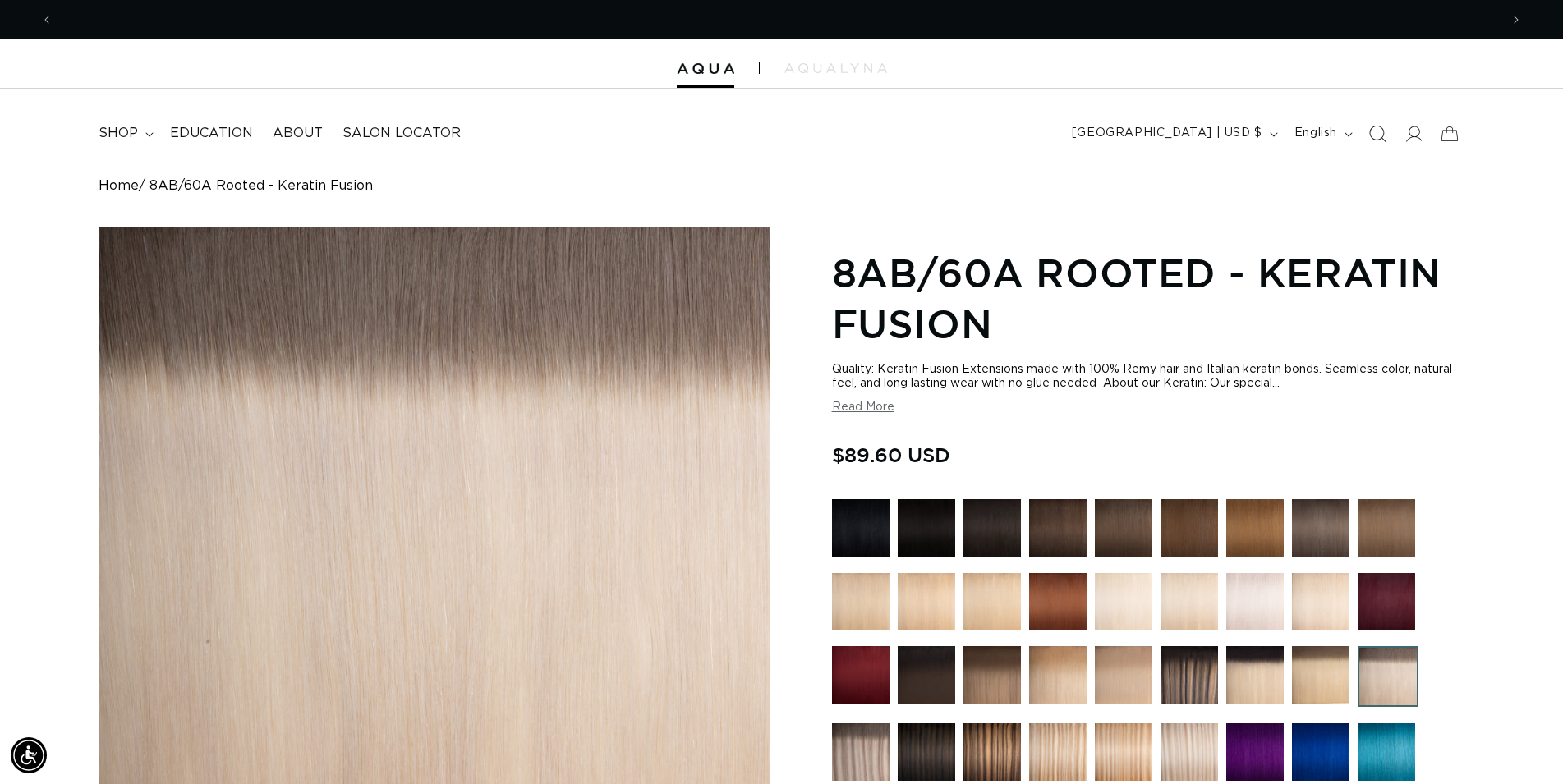
click at [1377, 130] on icon "Search" at bounding box center [1377, 133] width 18 height 18
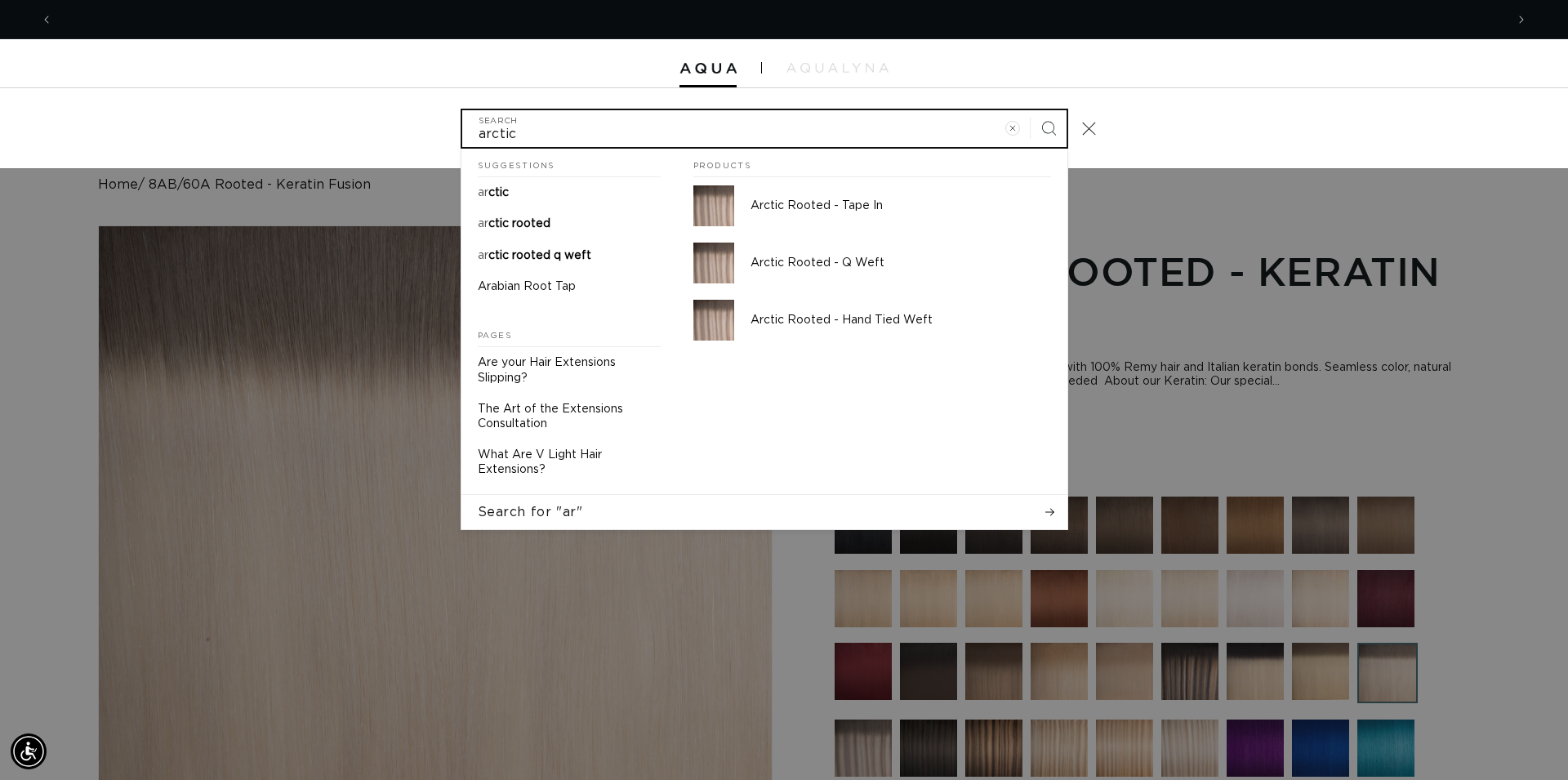
scroll to position [0, 2903]
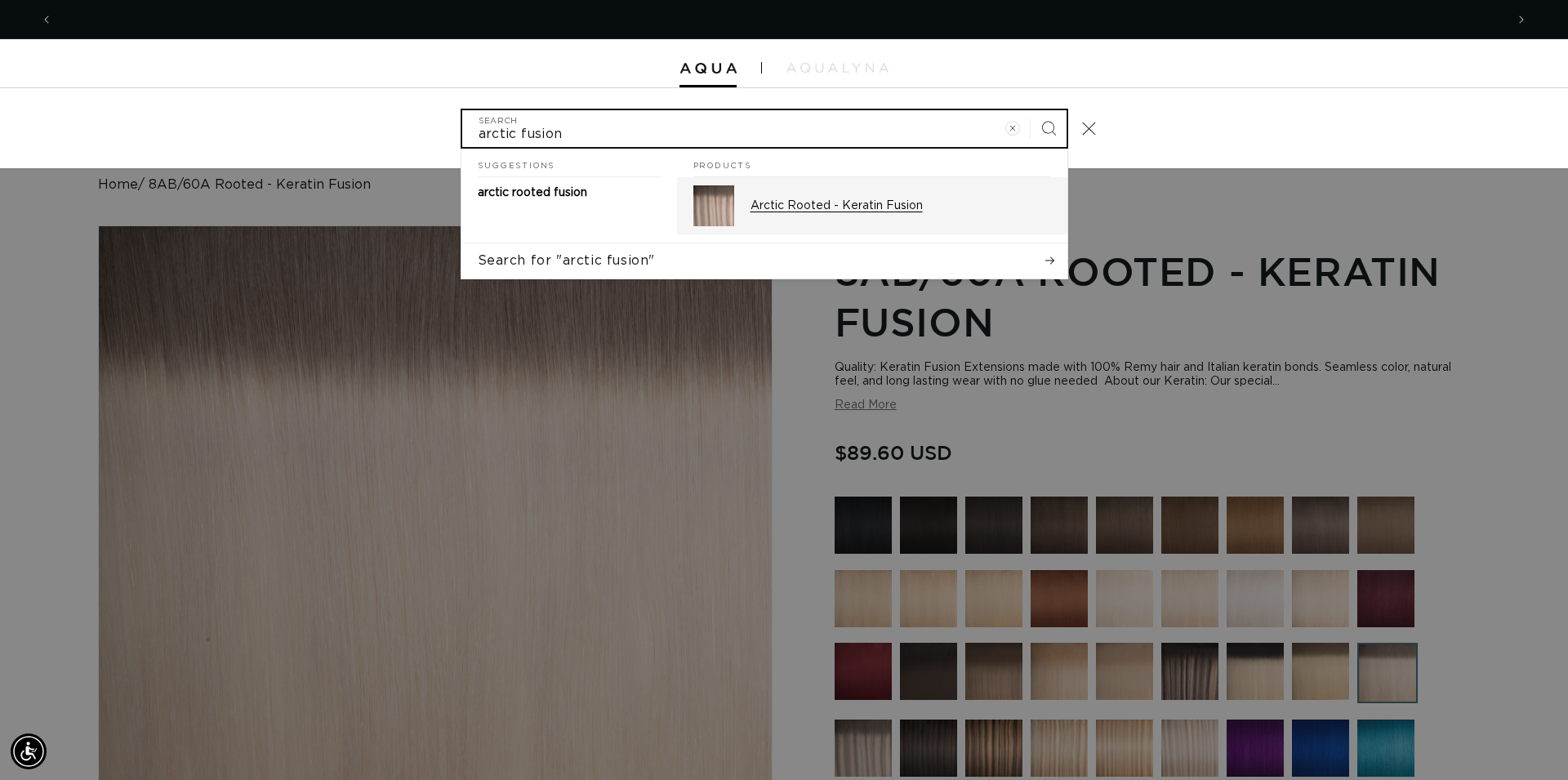
type input "arctic fusion"
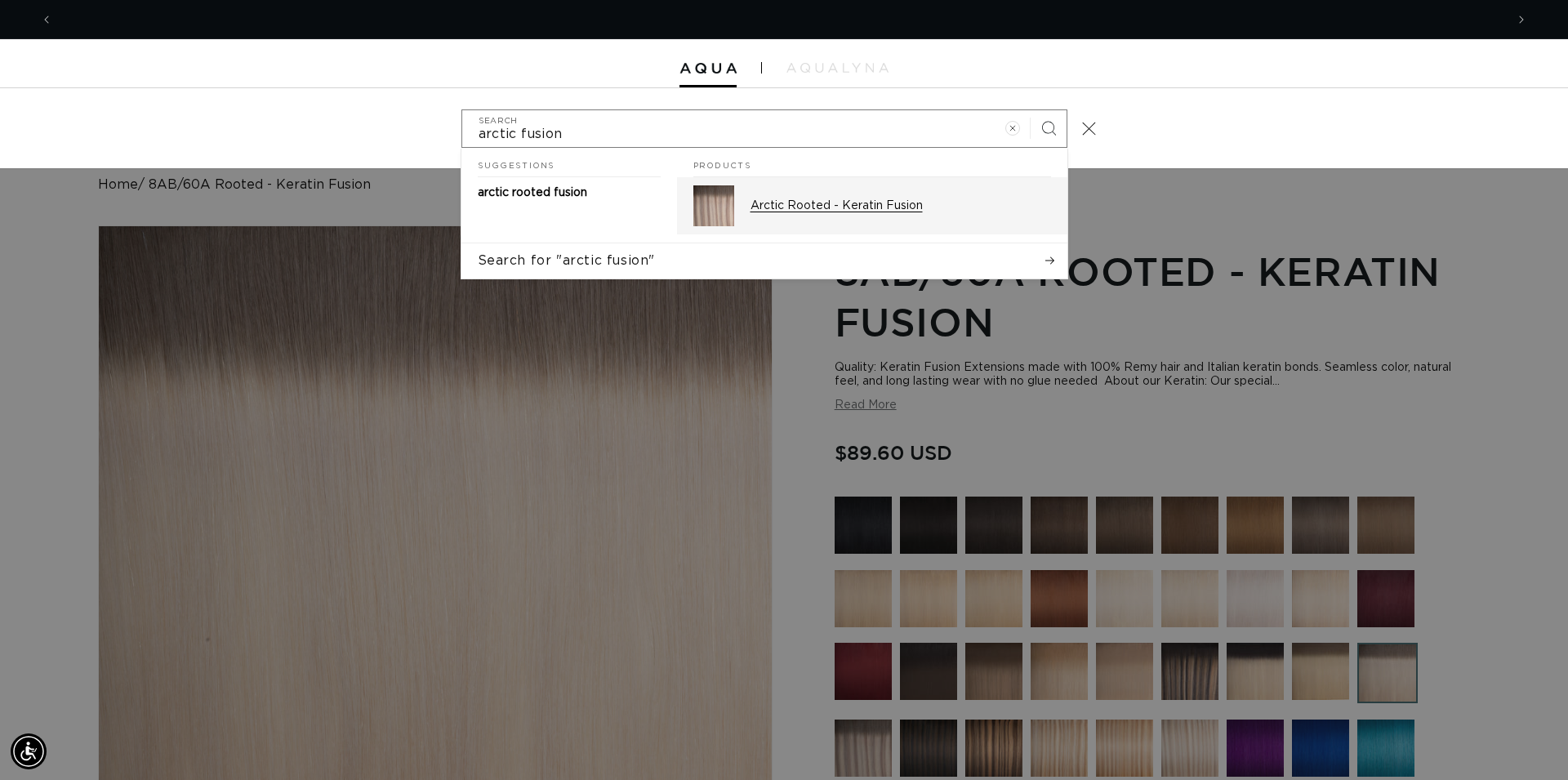
click at [819, 208] on p "Arctic Rooted - Keratin Fusion" at bounding box center [901, 206] width 300 height 15
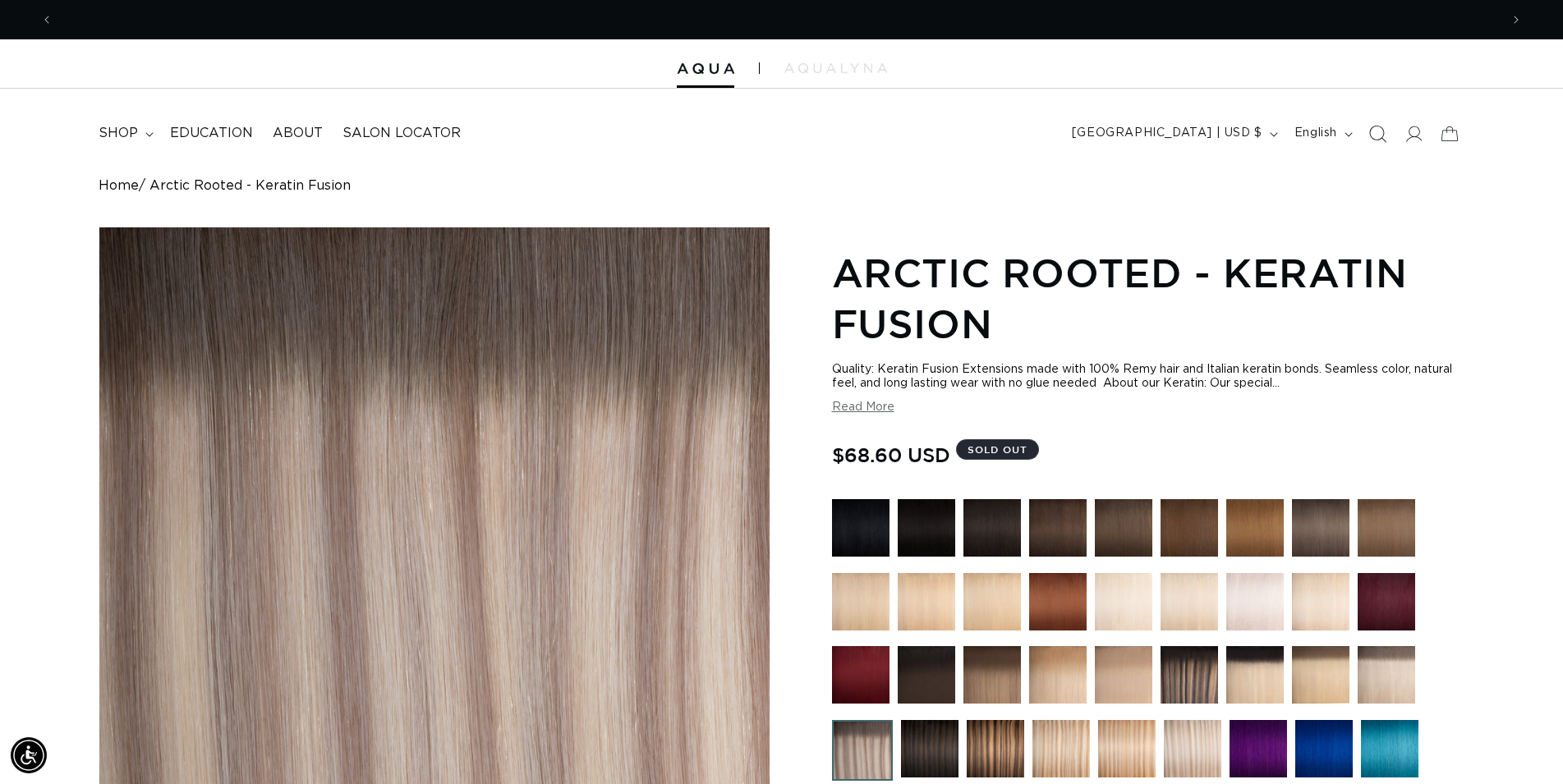
click at [1379, 137] on icon "Search" at bounding box center [1377, 133] width 18 height 18
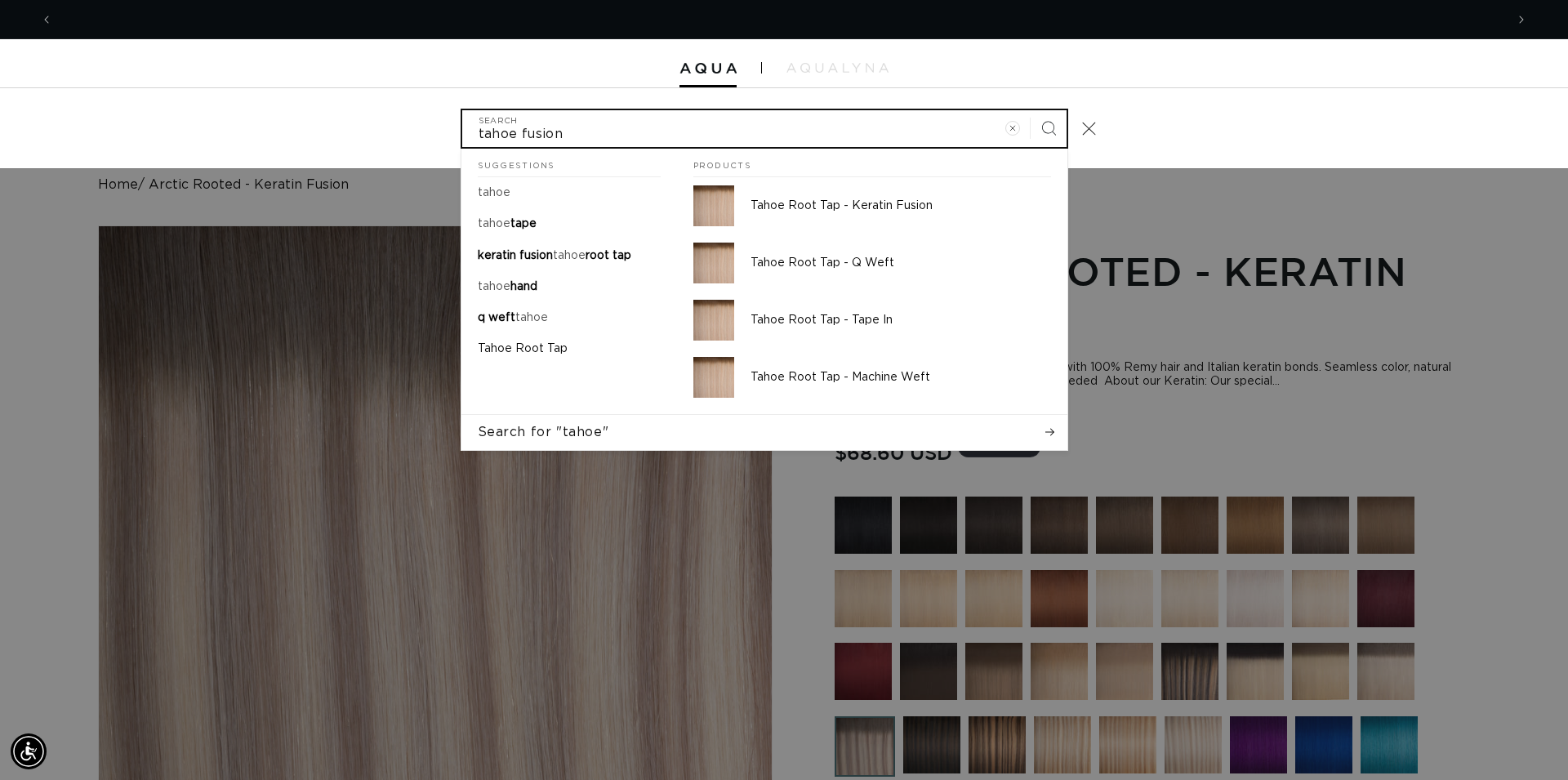
scroll to position [0, 2903]
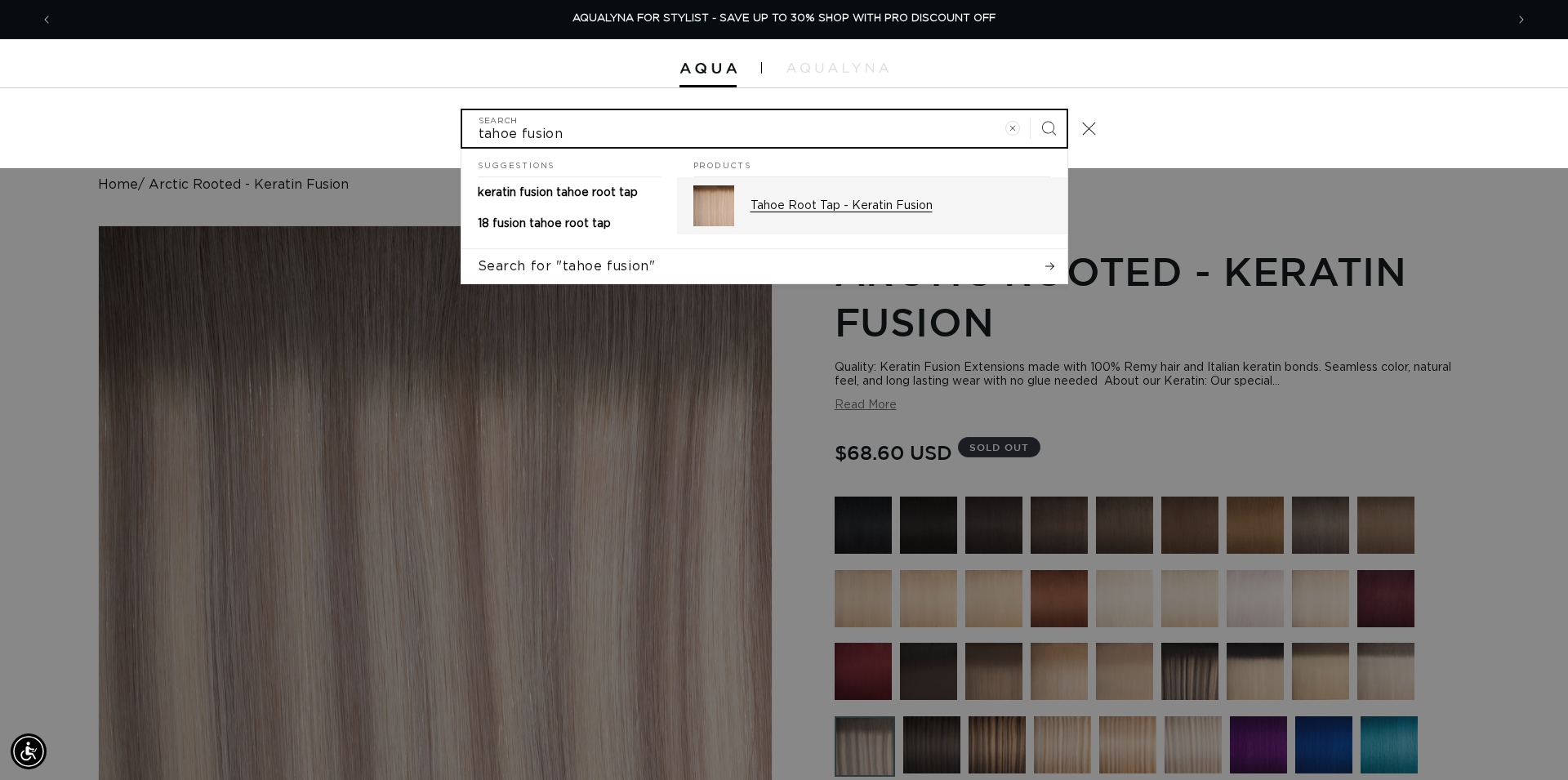
type input "tahoe fusion"
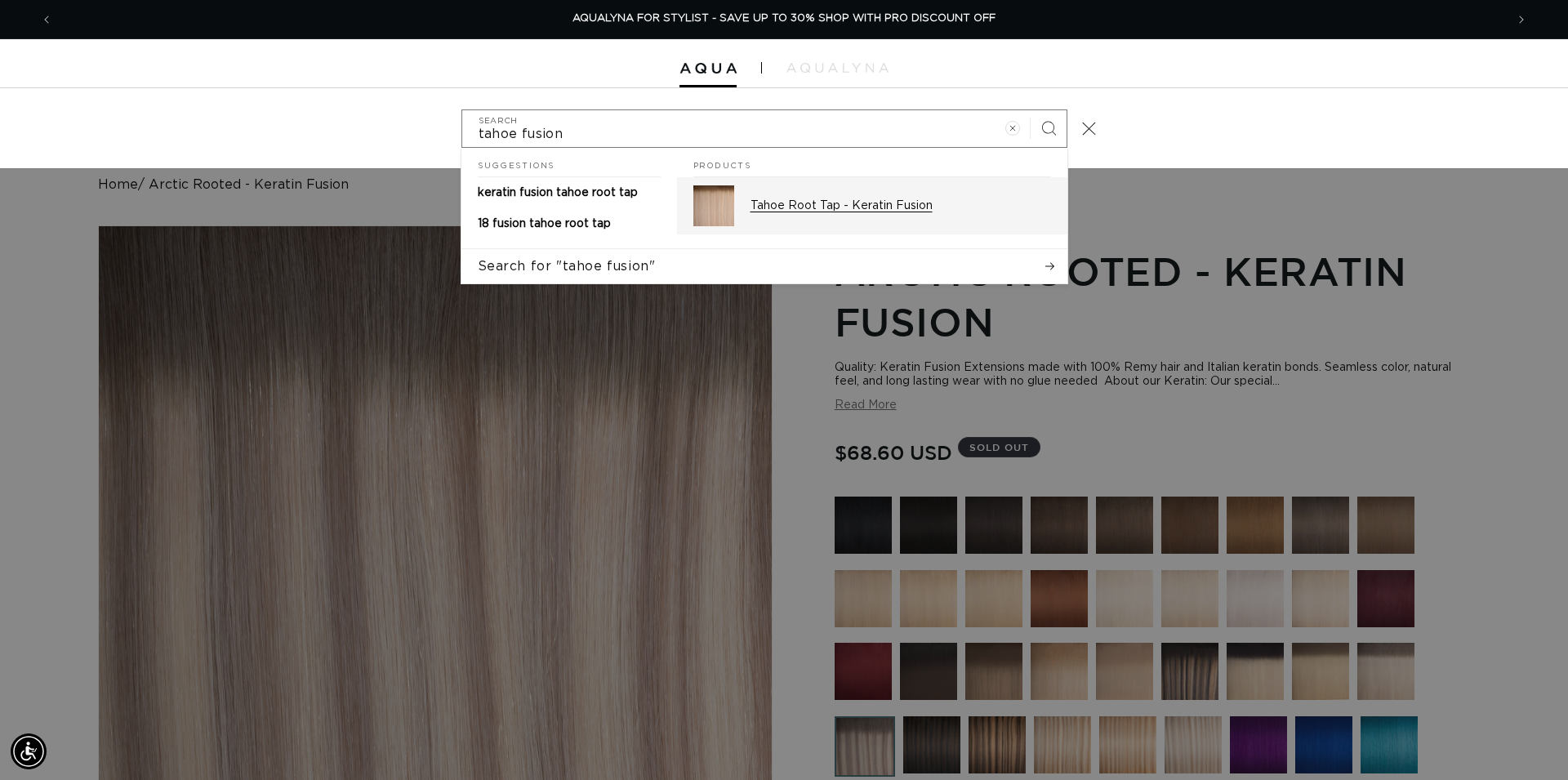
click at [861, 207] on p "Tahoe Root Tap - Keratin Fusion" at bounding box center [901, 206] width 300 height 15
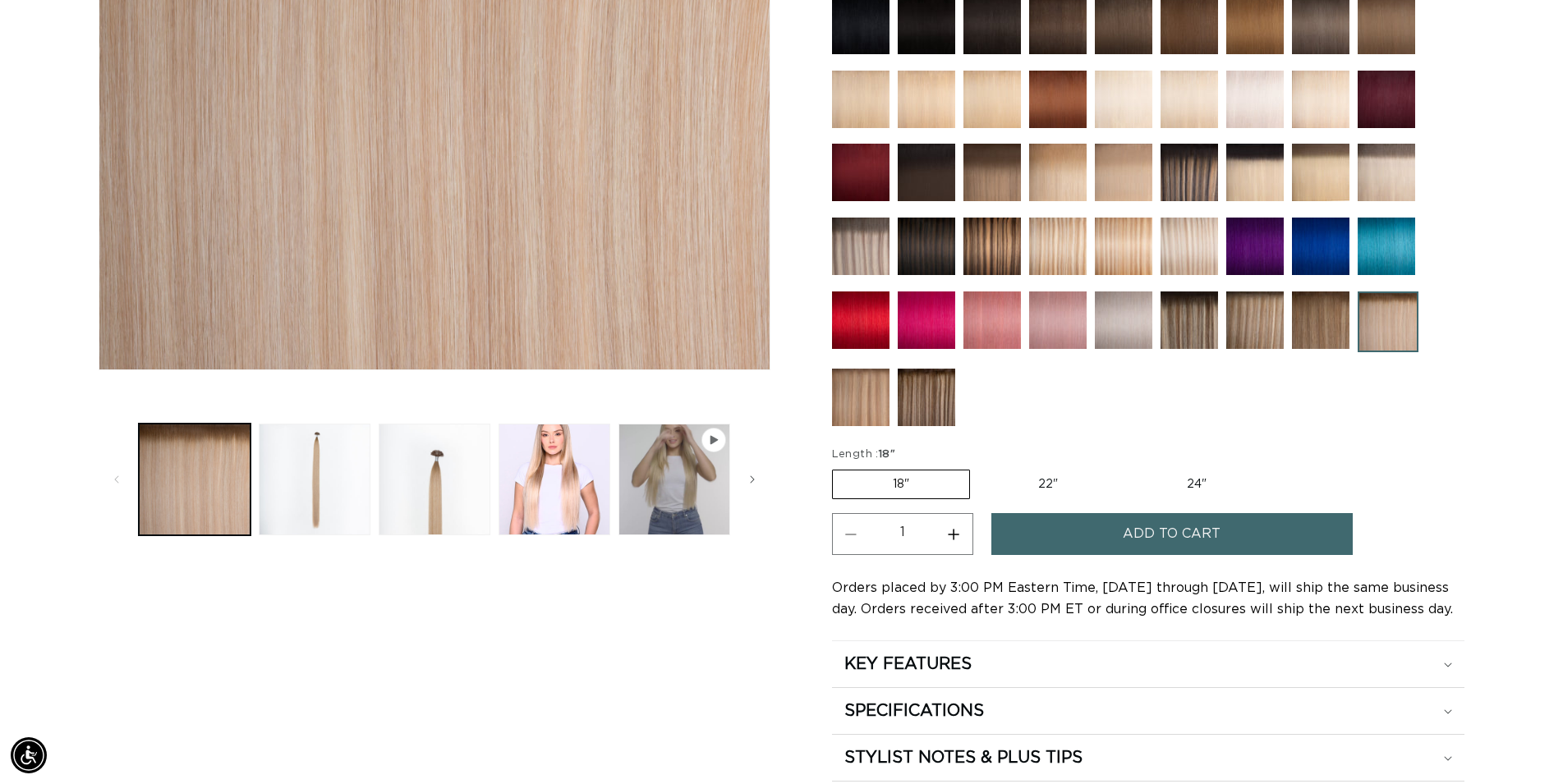
scroll to position [0, 1446]
click at [1165, 528] on span "Add to cart" at bounding box center [1171, 534] width 98 height 42
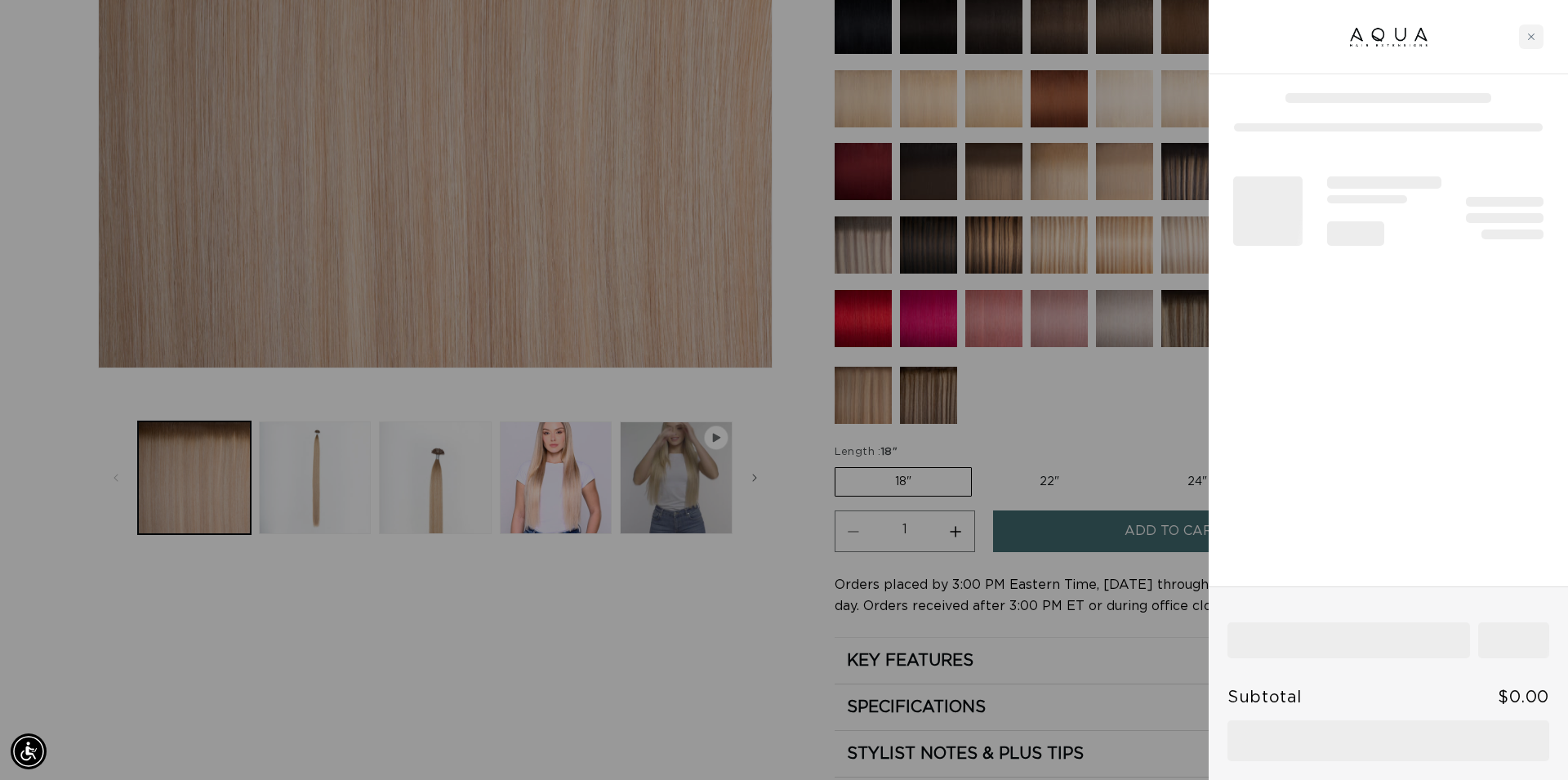
scroll to position [0, 2903]
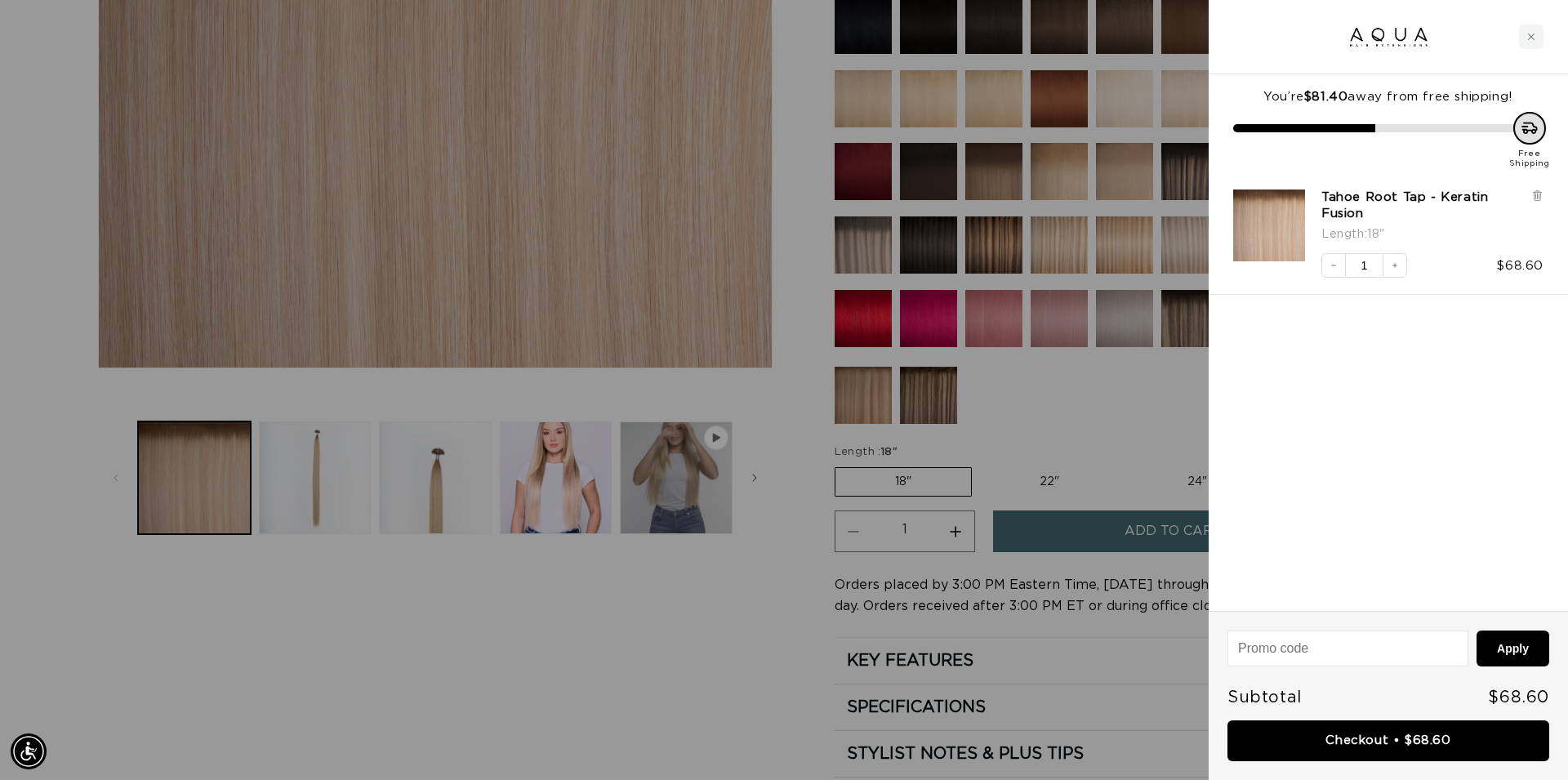
click at [1353, 733] on link "Checkout • $68.60" at bounding box center [1388, 741] width 322 height 42
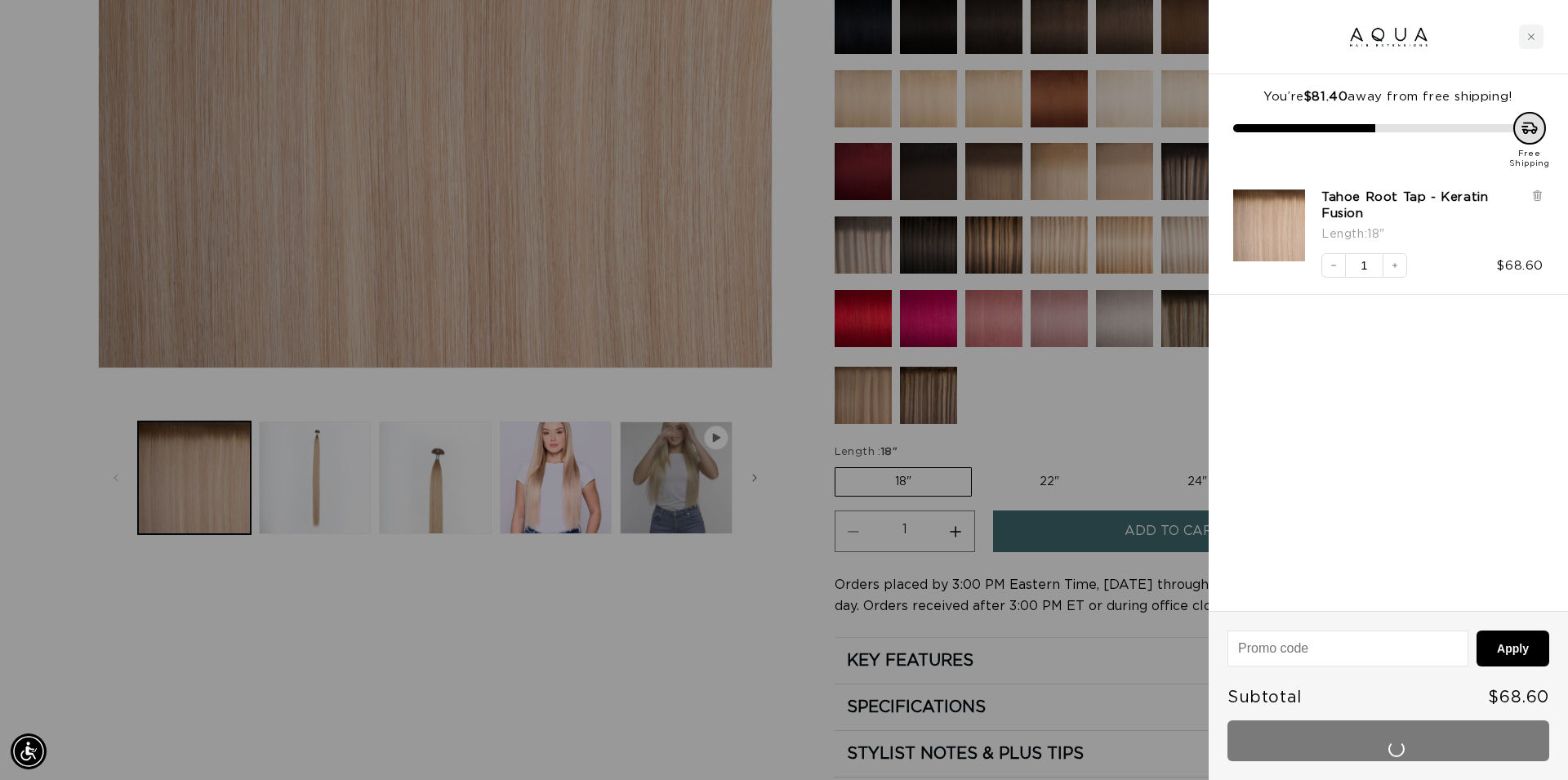
scroll to position [0, 0]
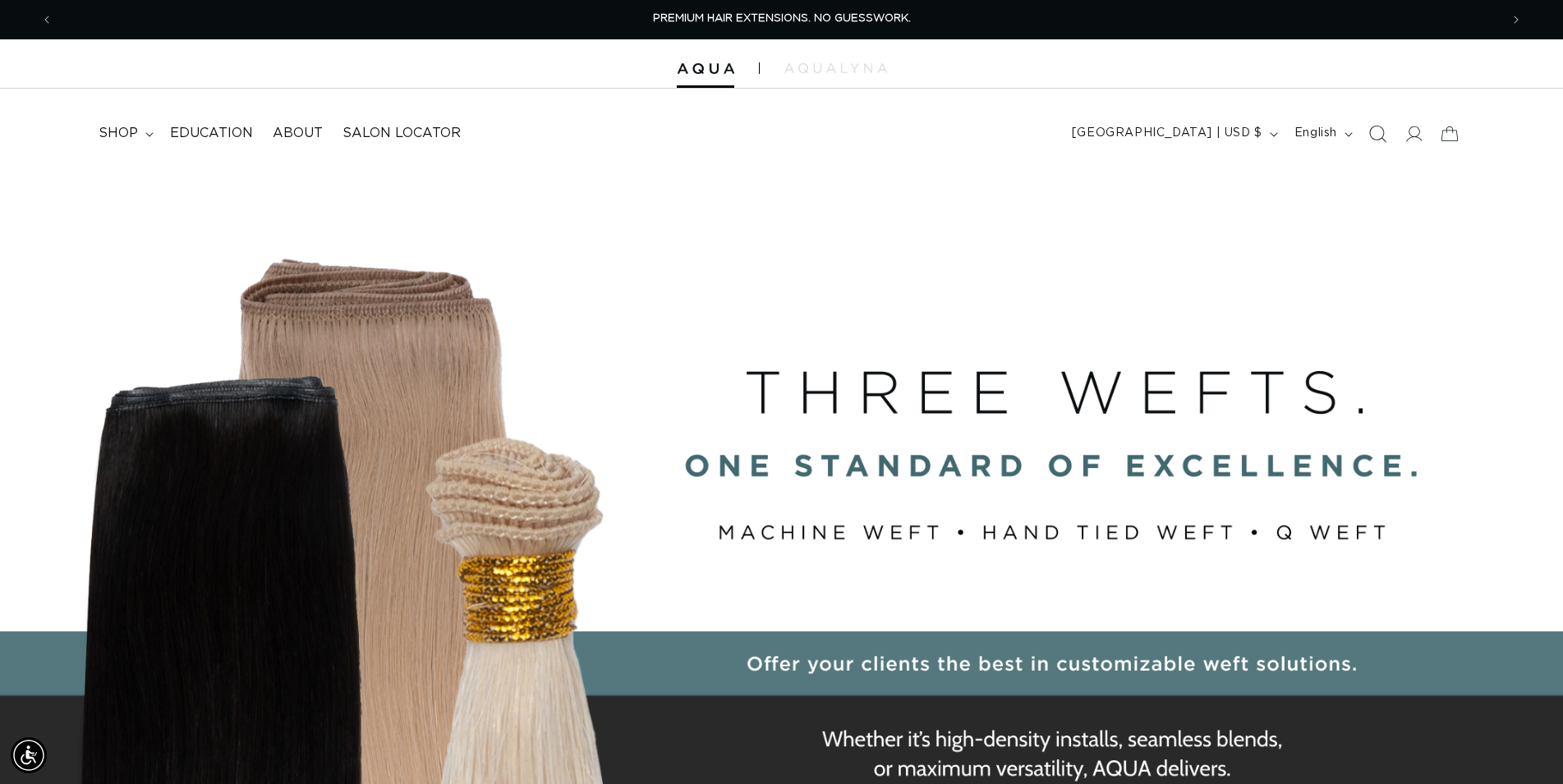
click at [1374, 139] on icon "Search" at bounding box center [1378, 134] width 18 height 18
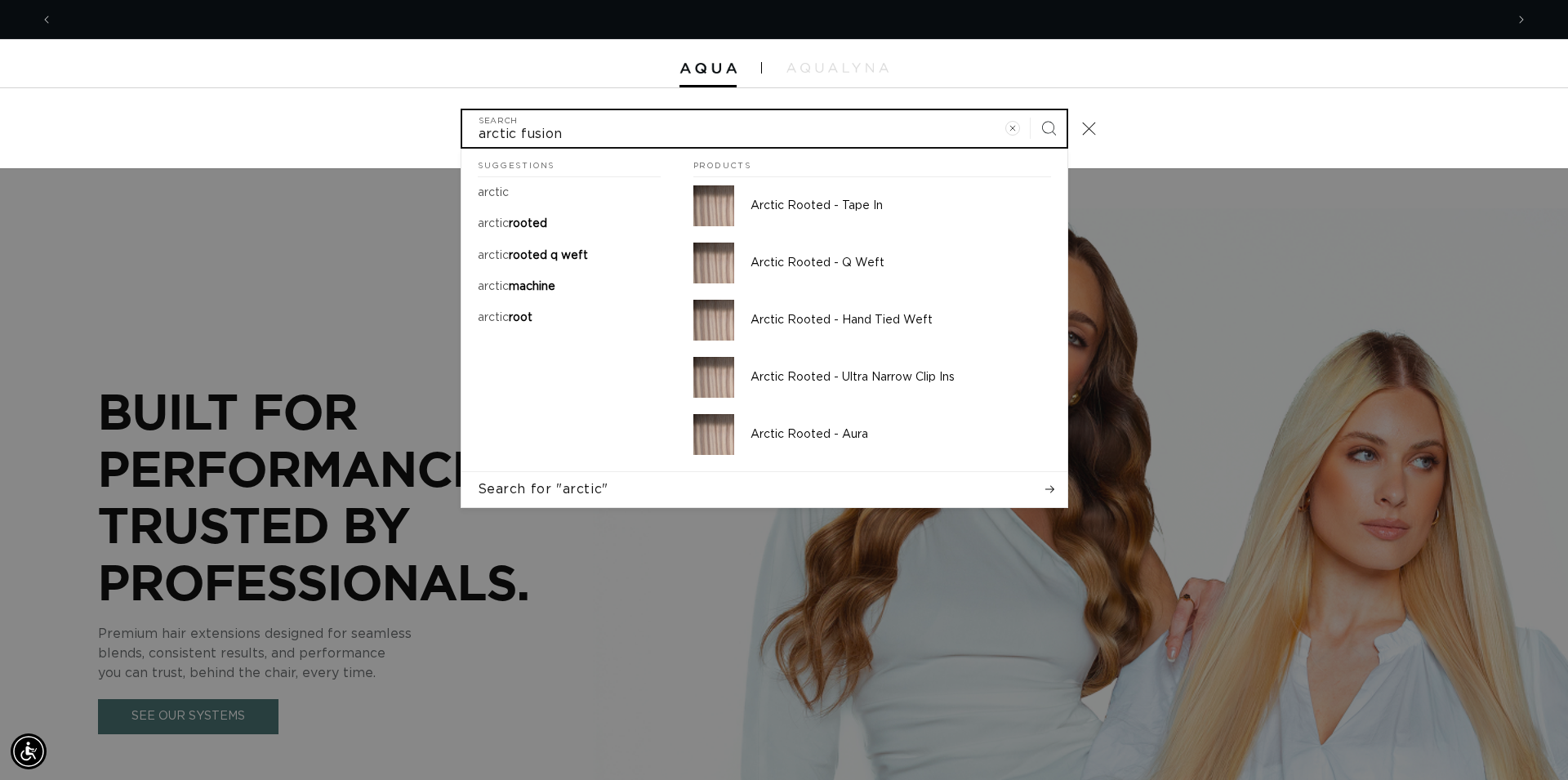
scroll to position [0, 2903]
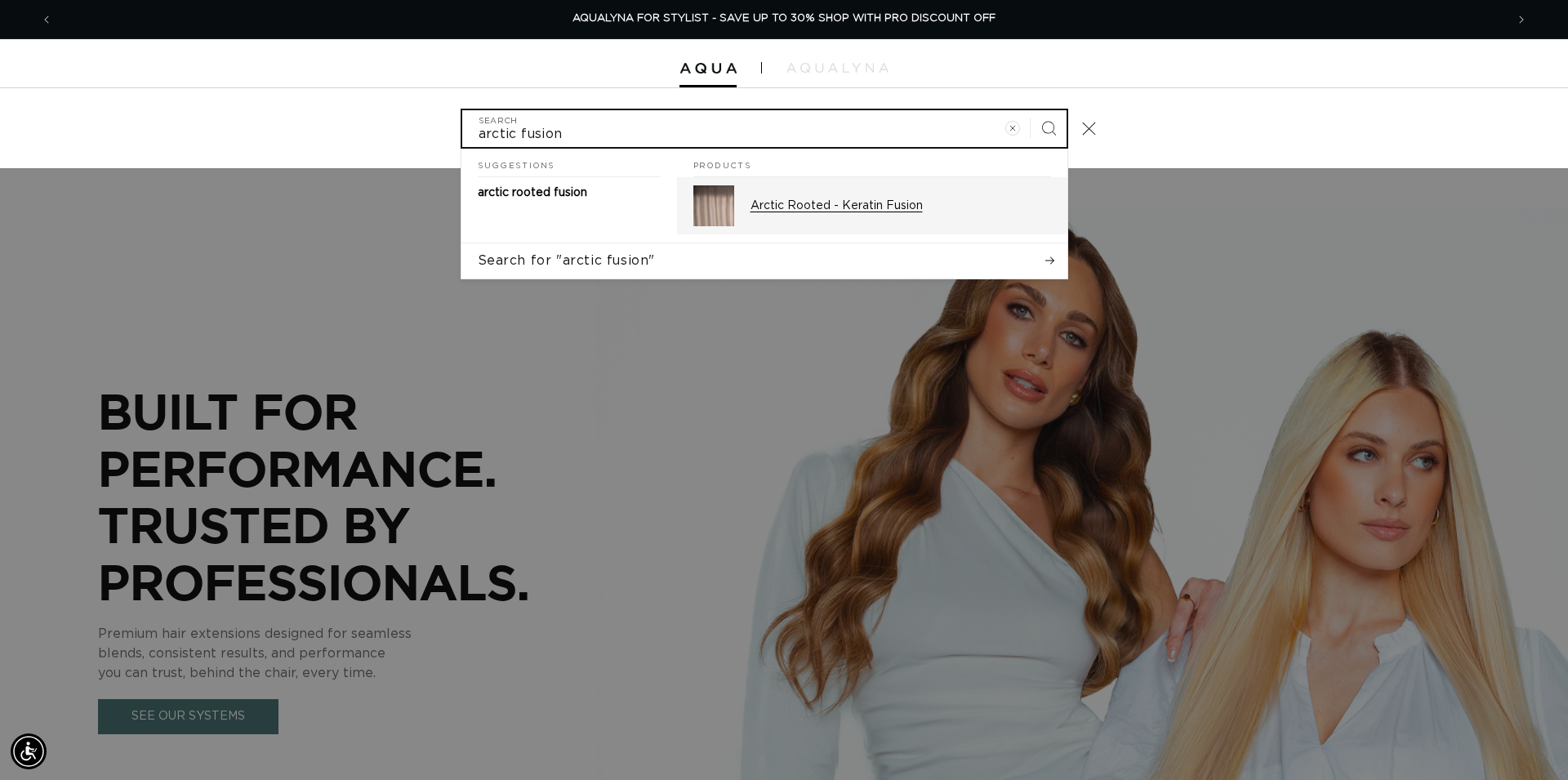
type input "arctic fusion"
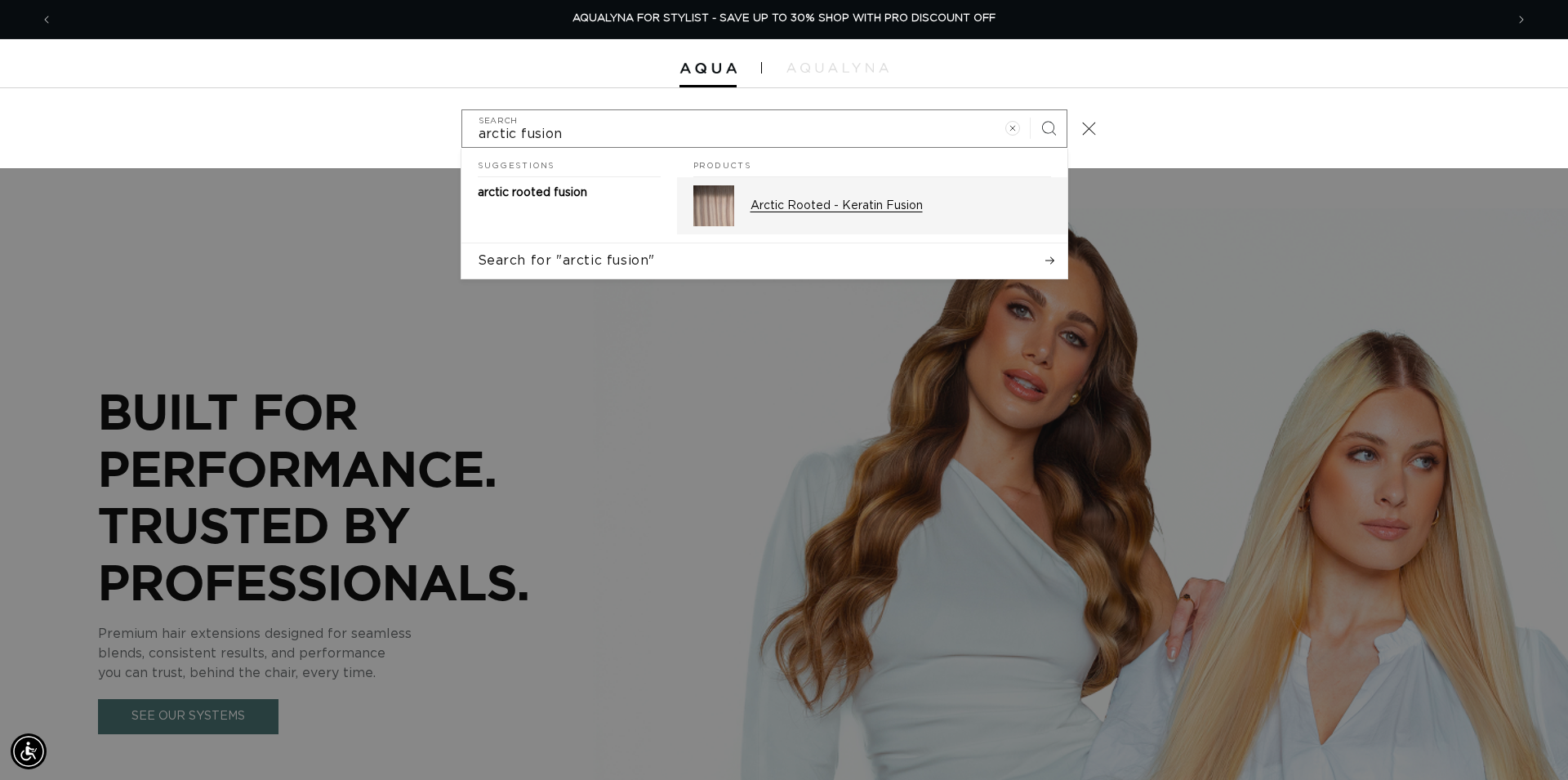
click at [900, 214] on p "Arctic Rooted - Keratin Fusion" at bounding box center [901, 206] width 300 height 15
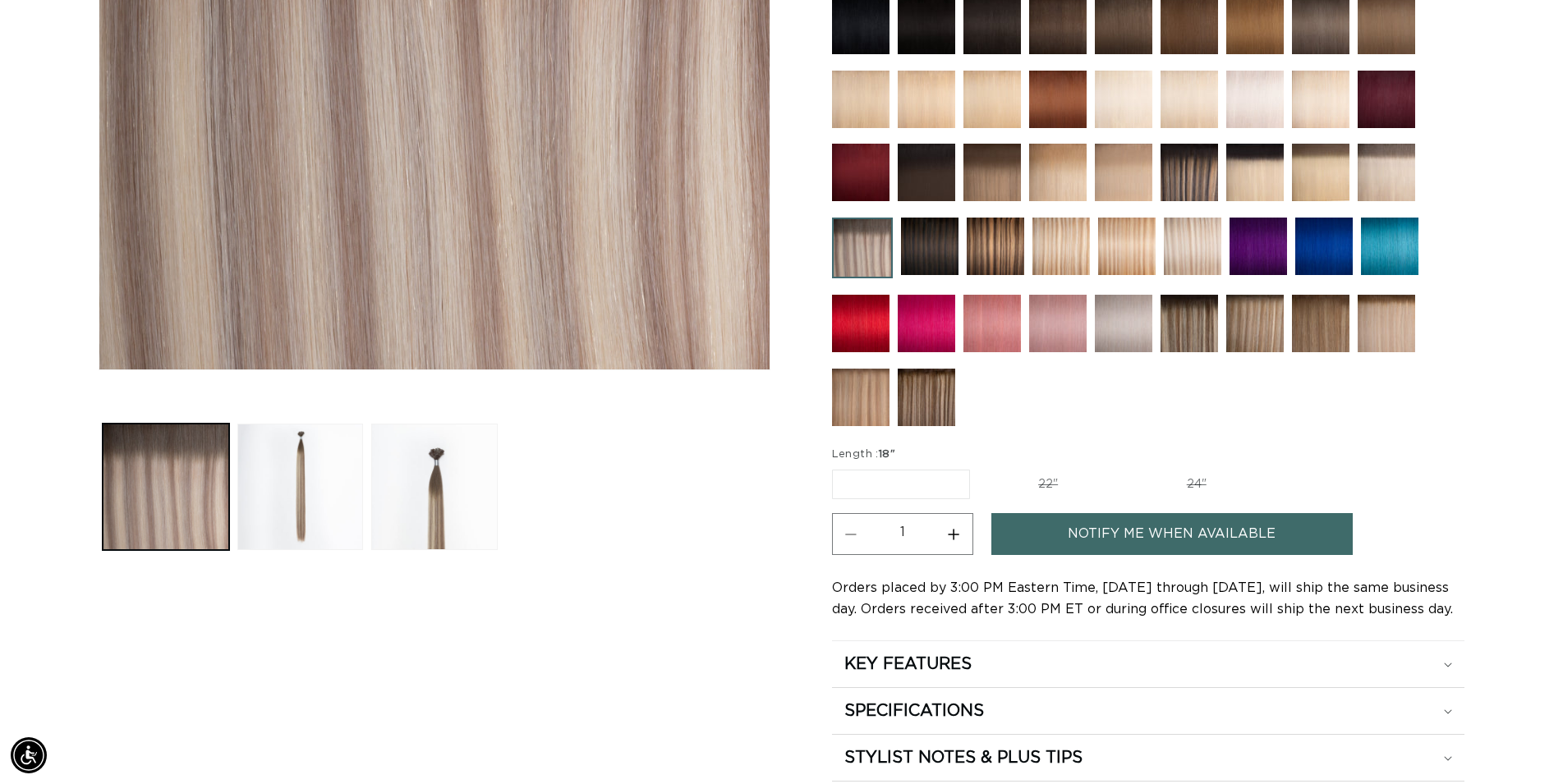
scroll to position [0, 1446]
